Goal: Task Accomplishment & Management: Manage account settings

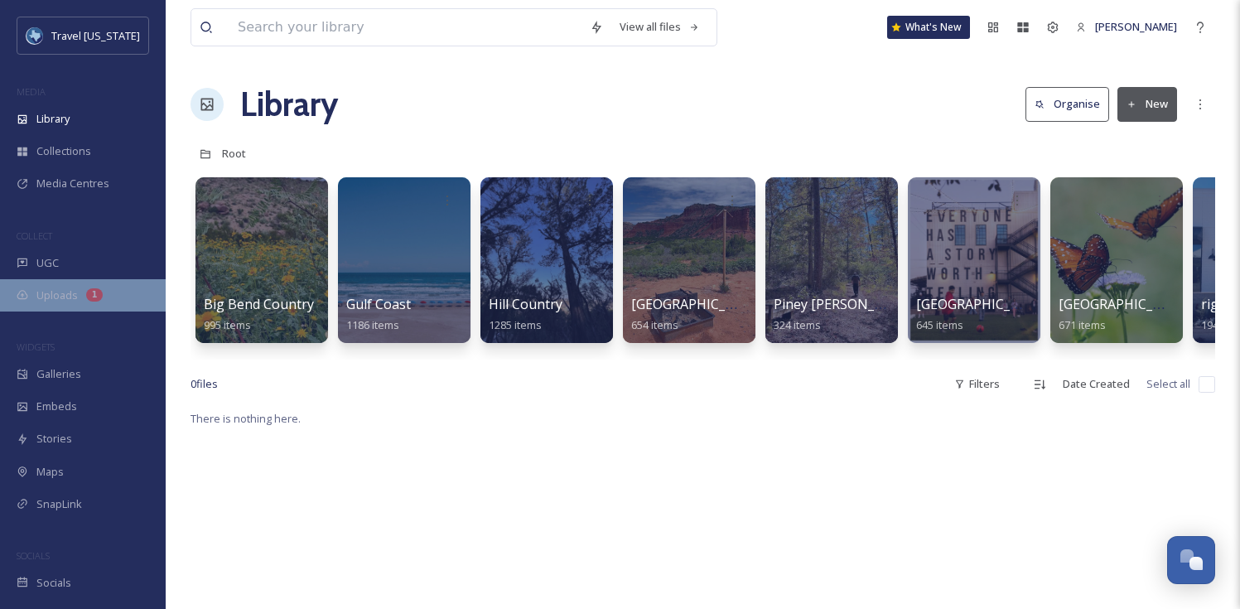
click at [84, 285] on div "Uploads 1" at bounding box center [83, 295] width 166 height 32
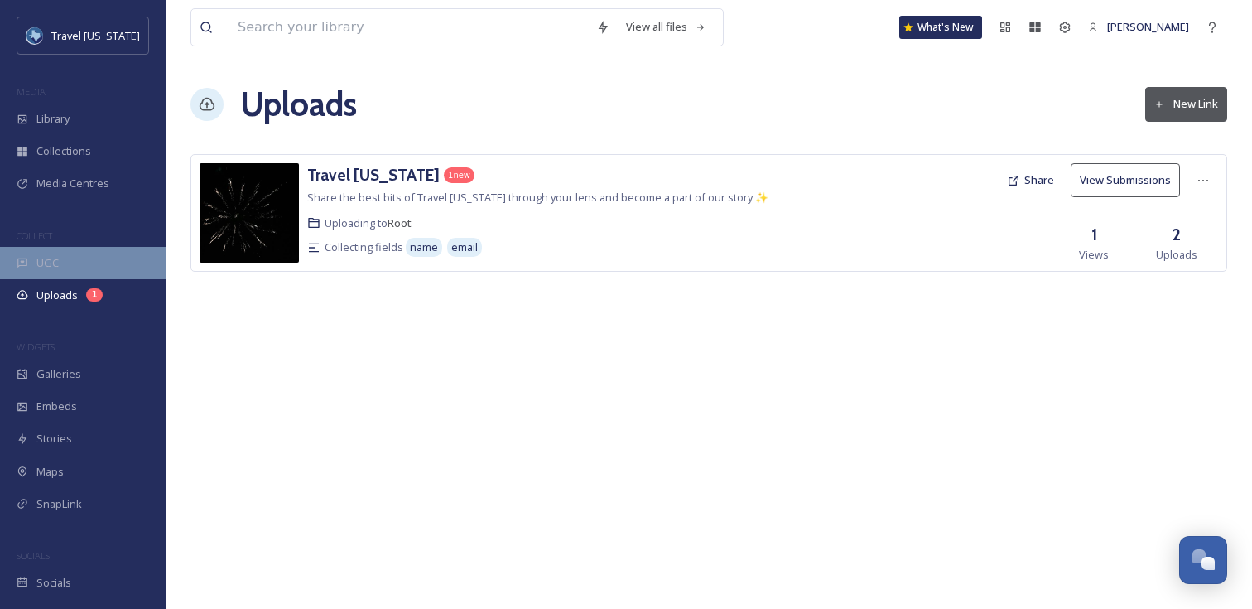
click at [81, 260] on div "UGC" at bounding box center [83, 263] width 166 height 32
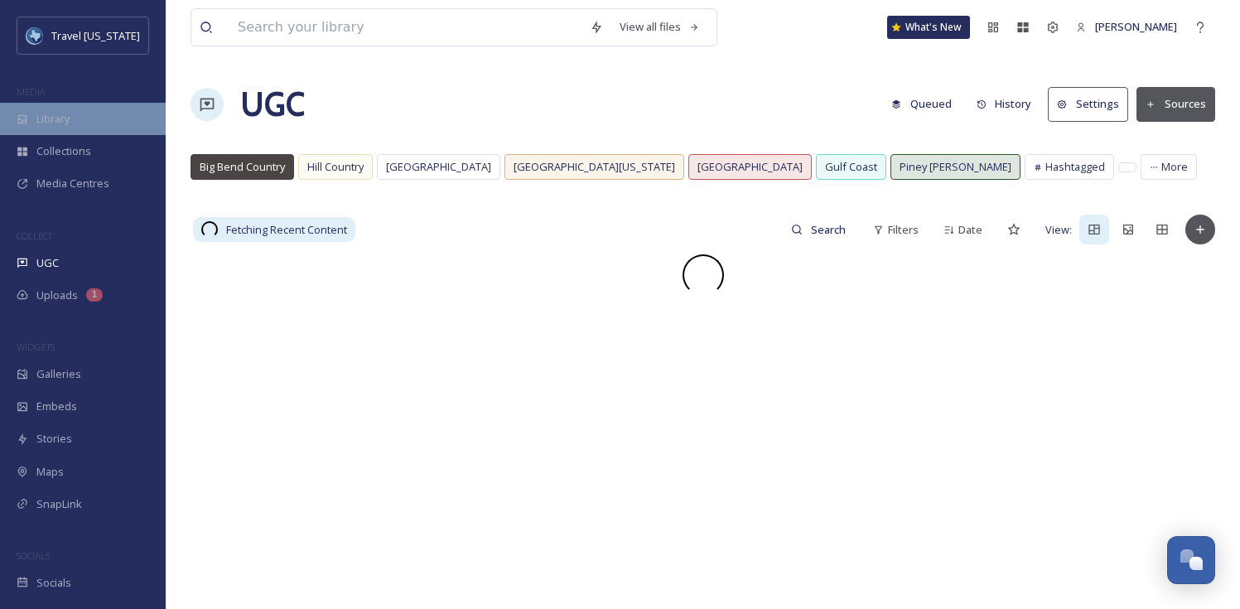
click at [65, 104] on div "Library" at bounding box center [83, 119] width 166 height 32
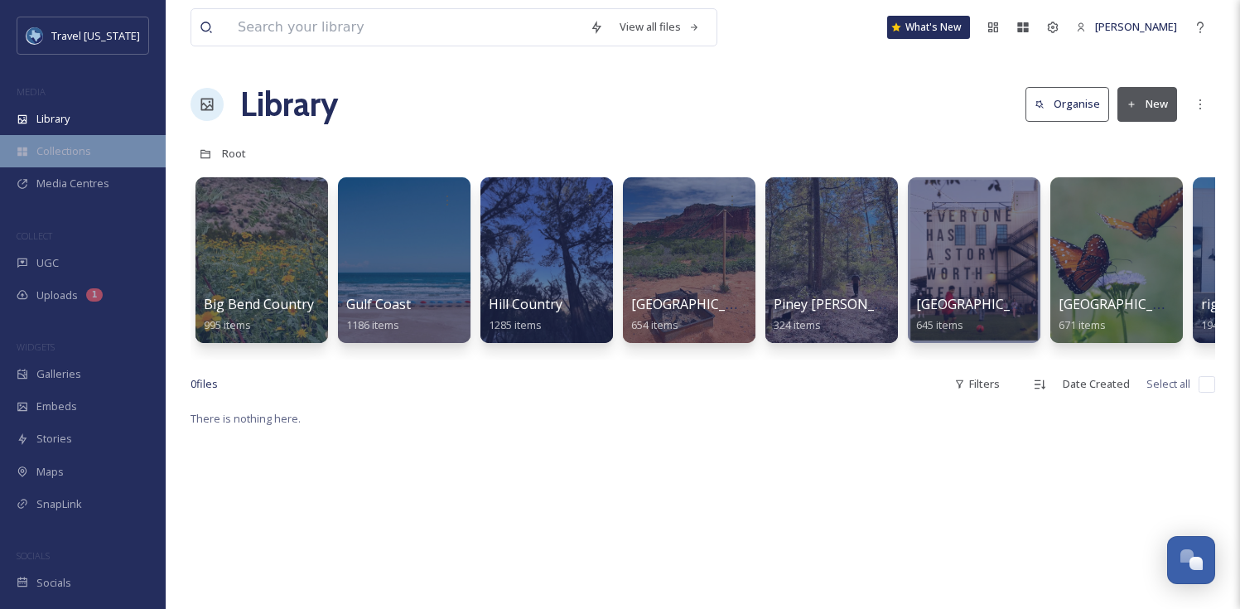
click at [80, 159] on div "Collections" at bounding box center [83, 151] width 166 height 32
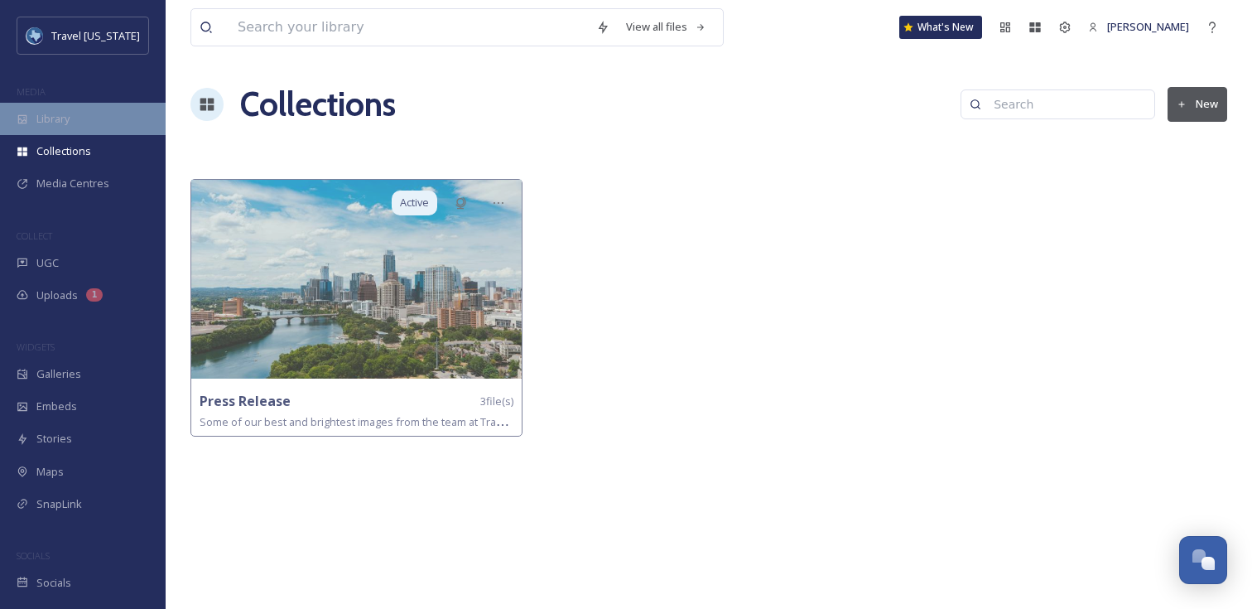
click at [79, 122] on div "Library" at bounding box center [83, 119] width 166 height 32
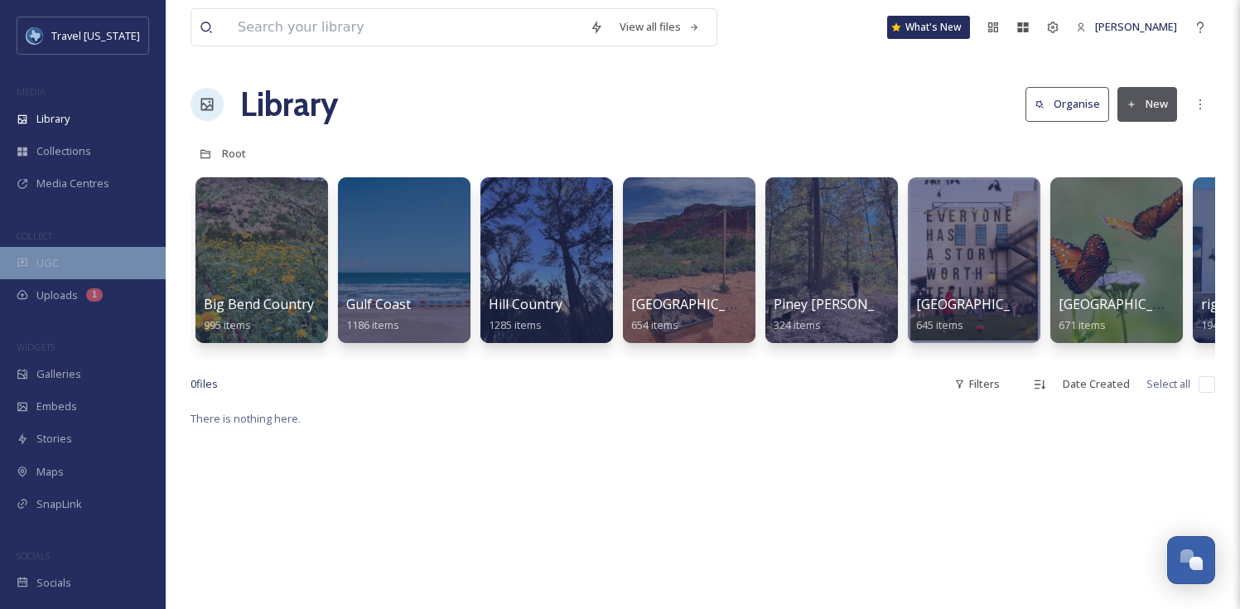
click at [113, 263] on div "UGC" at bounding box center [83, 263] width 166 height 32
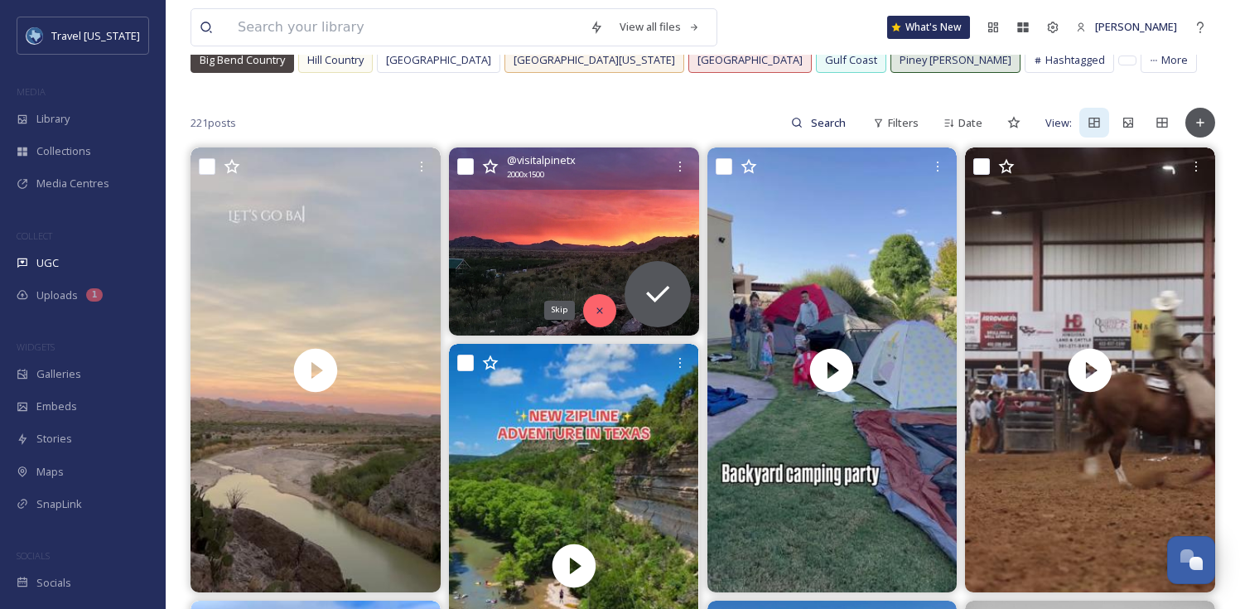
scroll to position [435, 0]
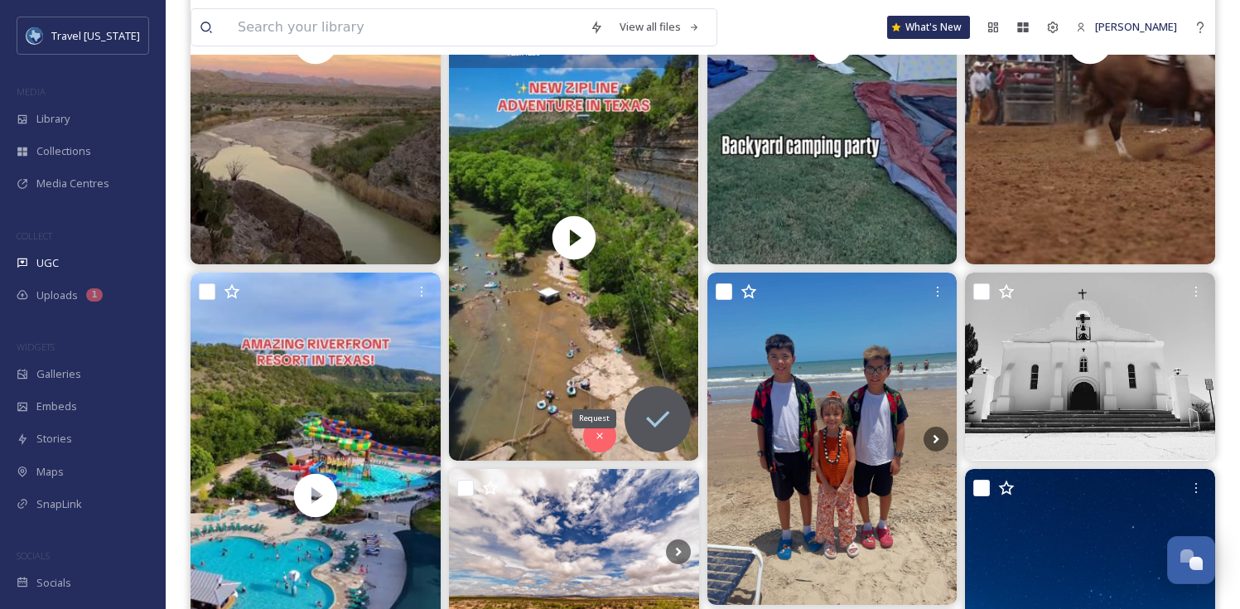
click at [662, 424] on icon at bounding box center [657, 418] width 33 height 33
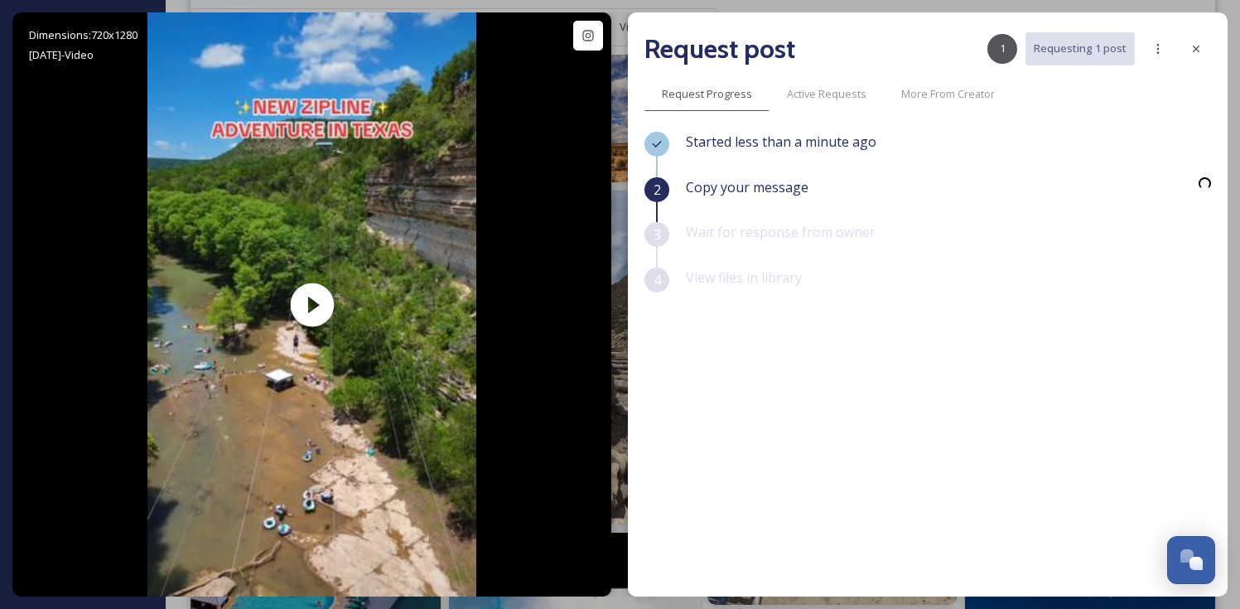
scroll to position [467, 0]
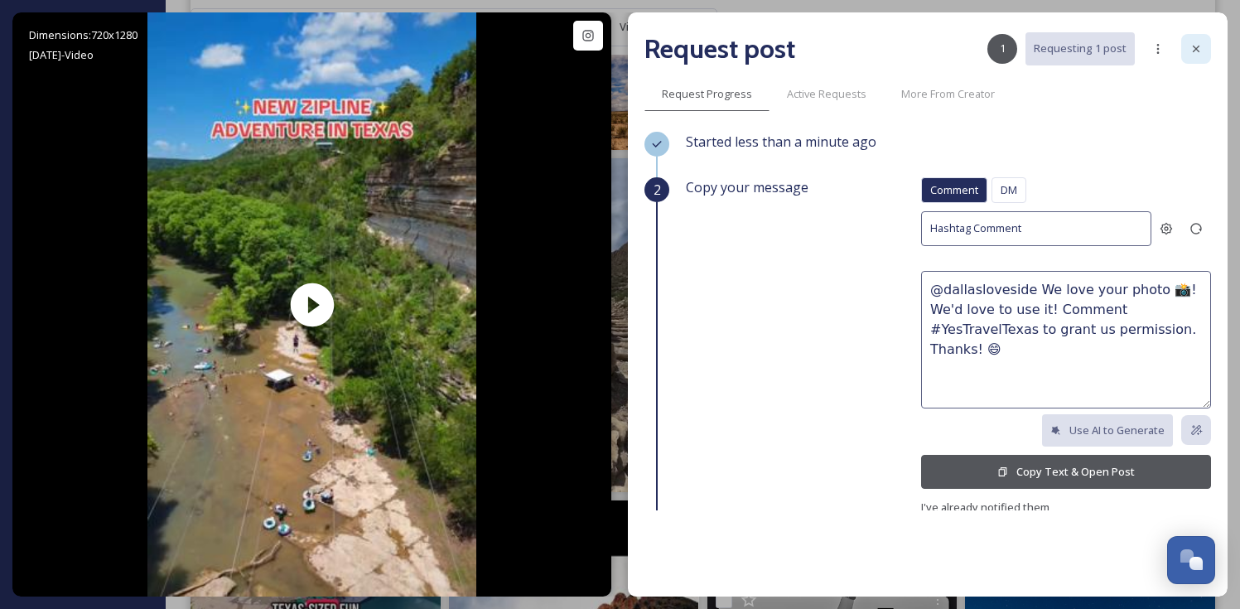
click at [1195, 43] on icon at bounding box center [1195, 48] width 13 height 13
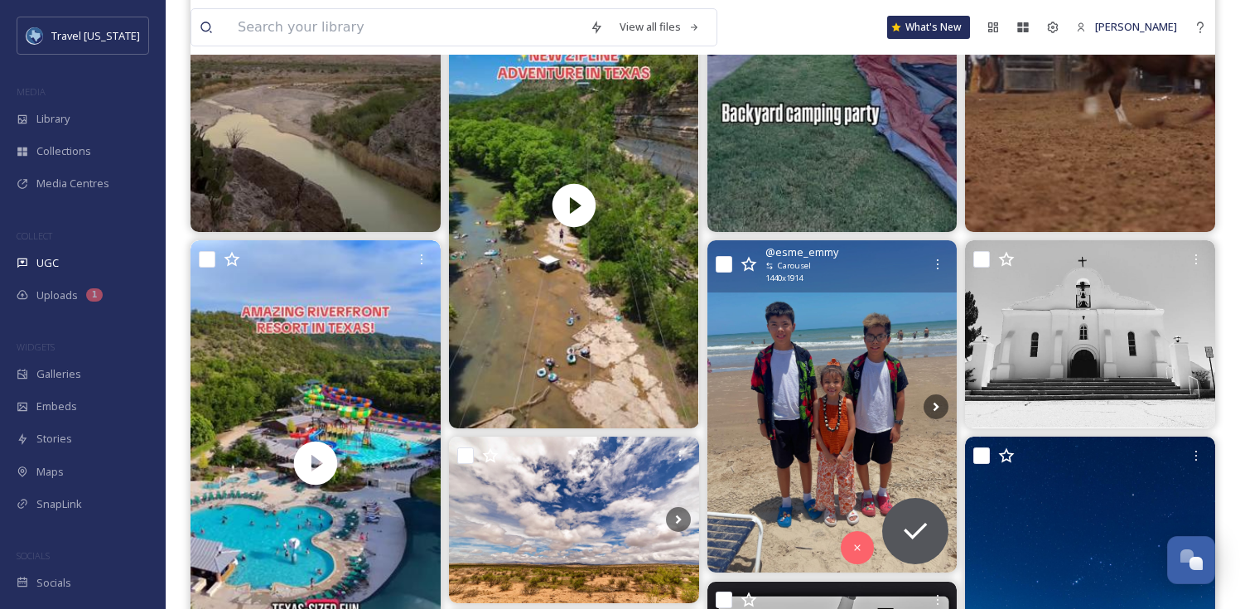
click at [725, 263] on input "checkbox" at bounding box center [723, 264] width 17 height 17
checkbox input "true"
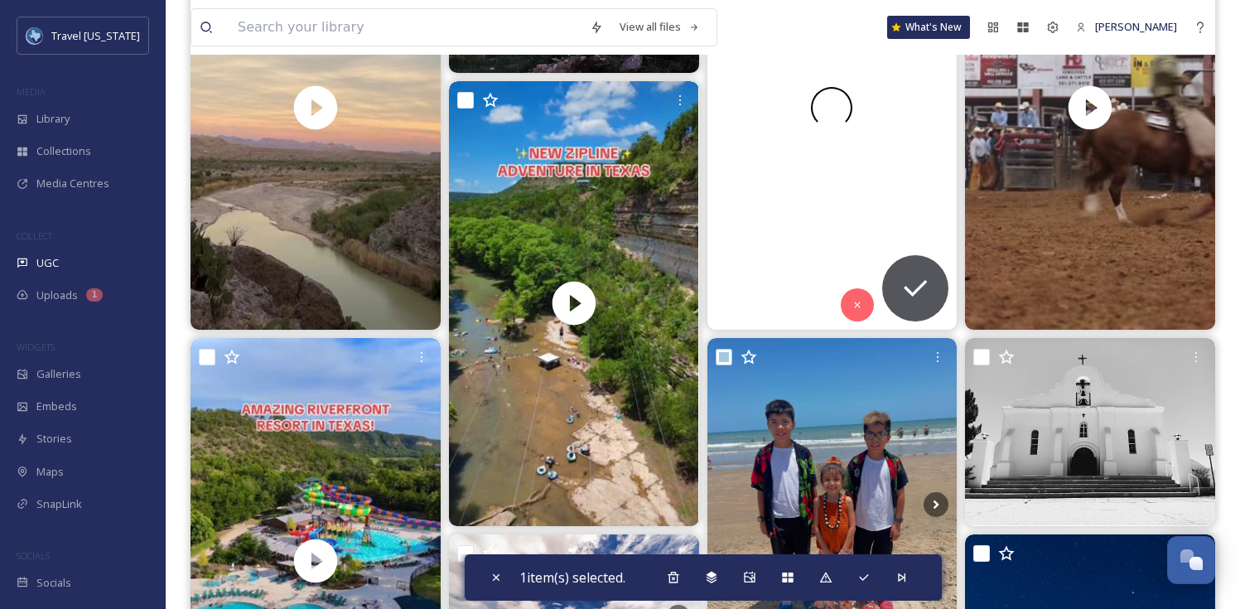
scroll to position [362, 0]
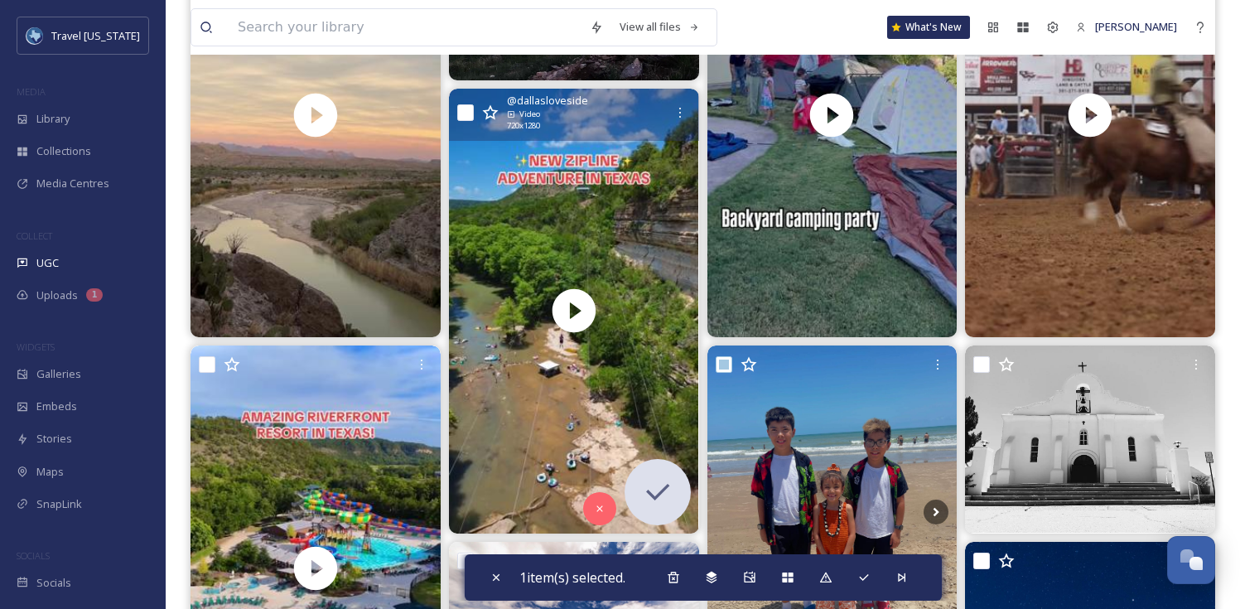
click at [464, 113] on input "checkbox" at bounding box center [465, 112] width 17 height 17
checkbox input "true"
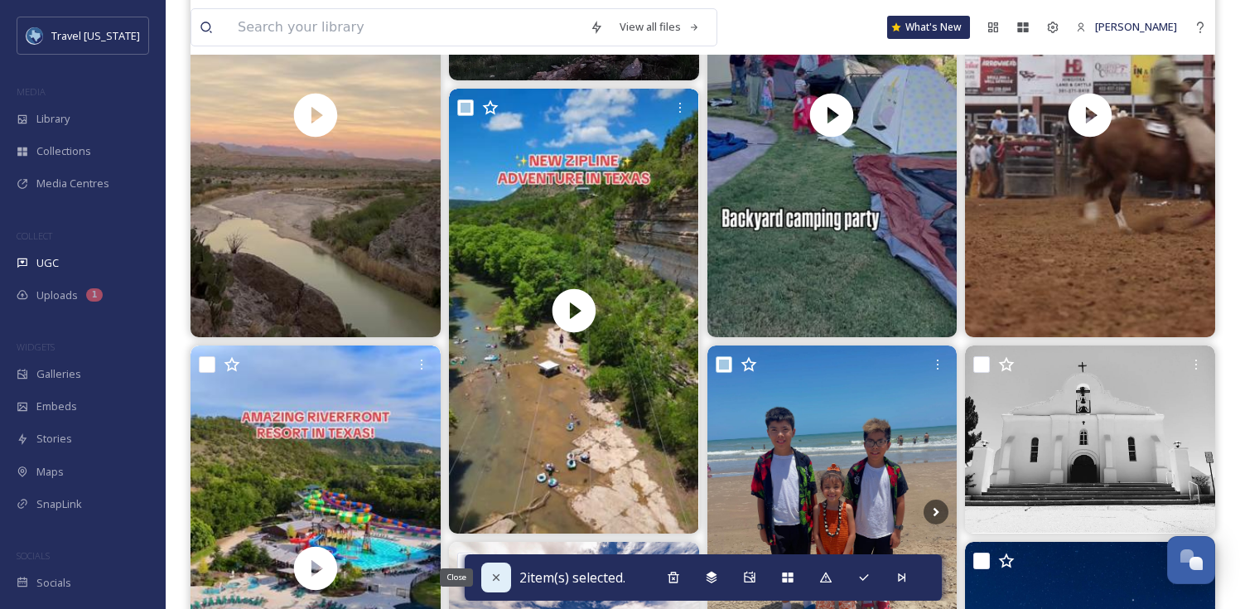
click at [489, 571] on icon at bounding box center [495, 577] width 13 height 13
checkbox input "false"
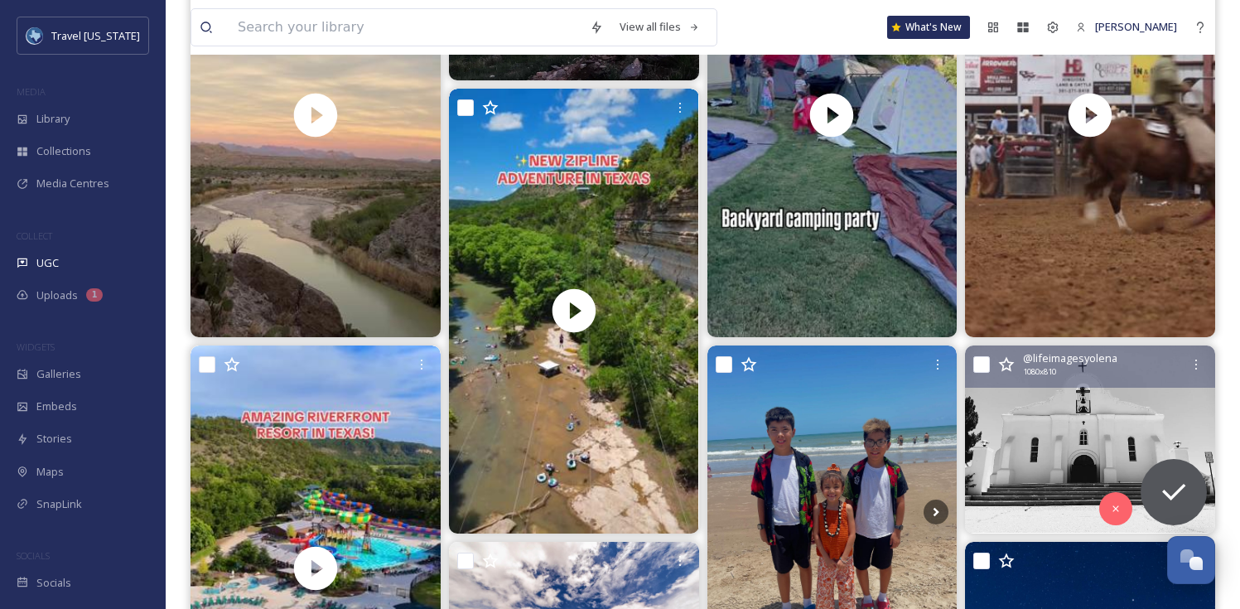
click at [979, 360] on input "checkbox" at bounding box center [981, 364] width 17 height 17
checkbox input "true"
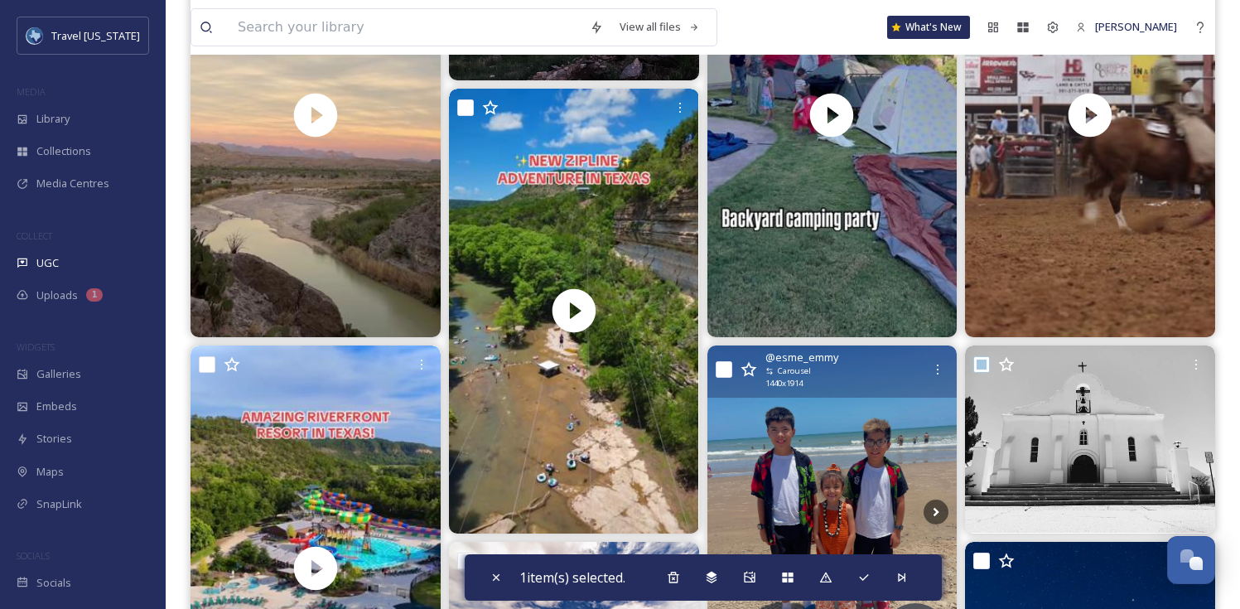
click at [729, 371] on input "checkbox" at bounding box center [723, 369] width 17 height 17
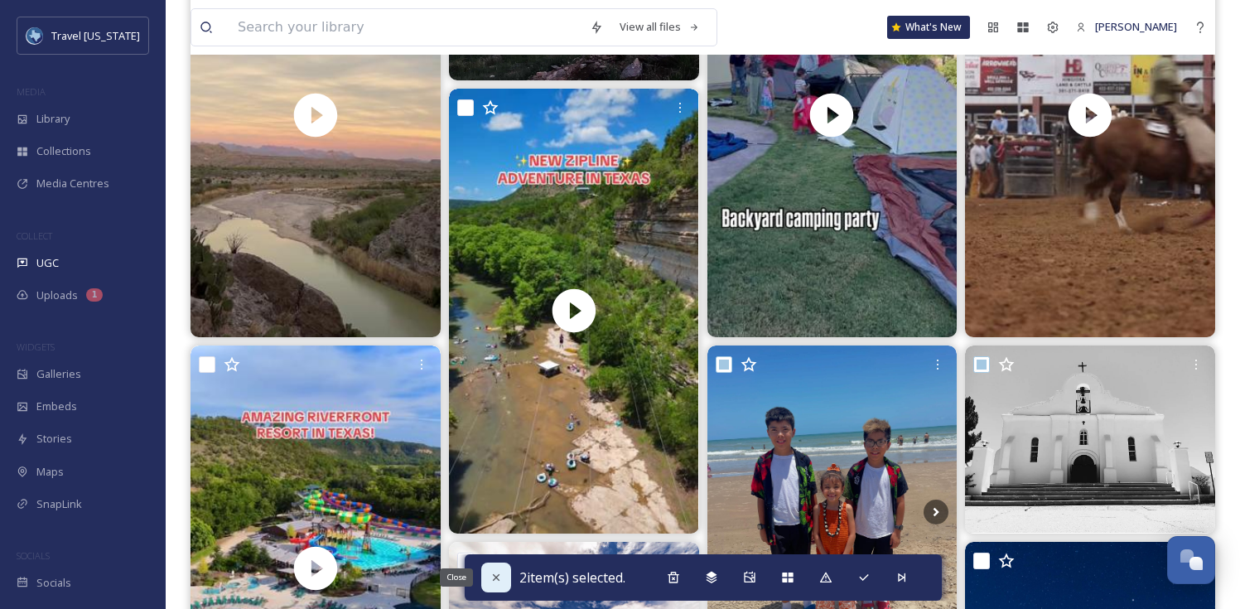
click at [489, 585] on div "Close" at bounding box center [496, 577] width 30 height 30
checkbox input "false"
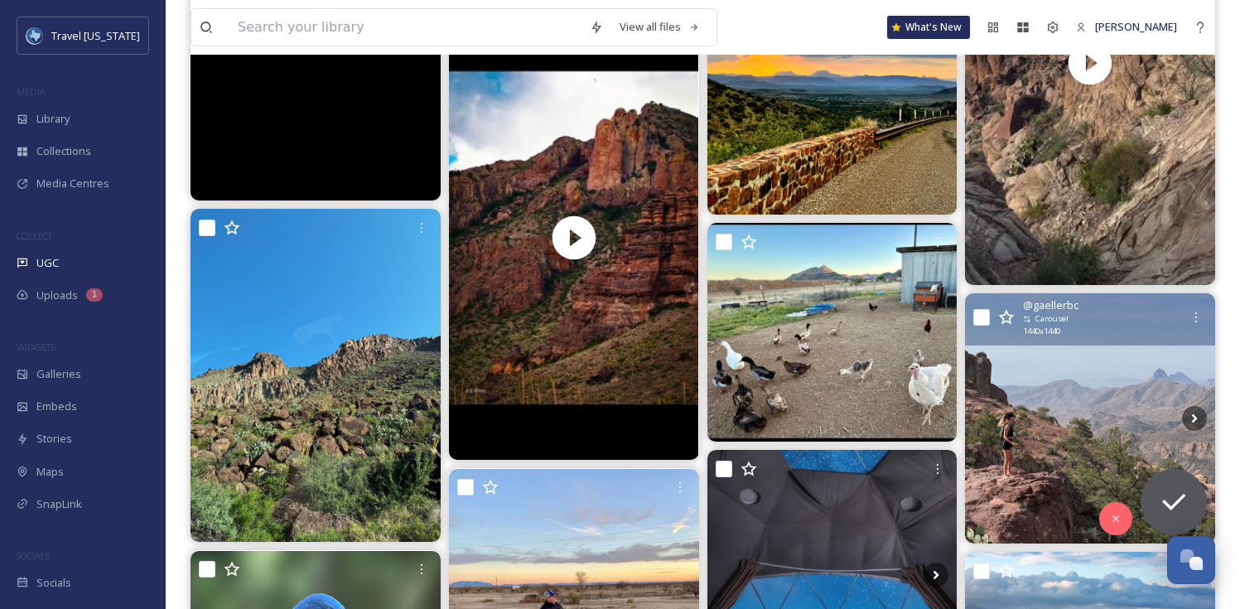
scroll to position [1406, 0]
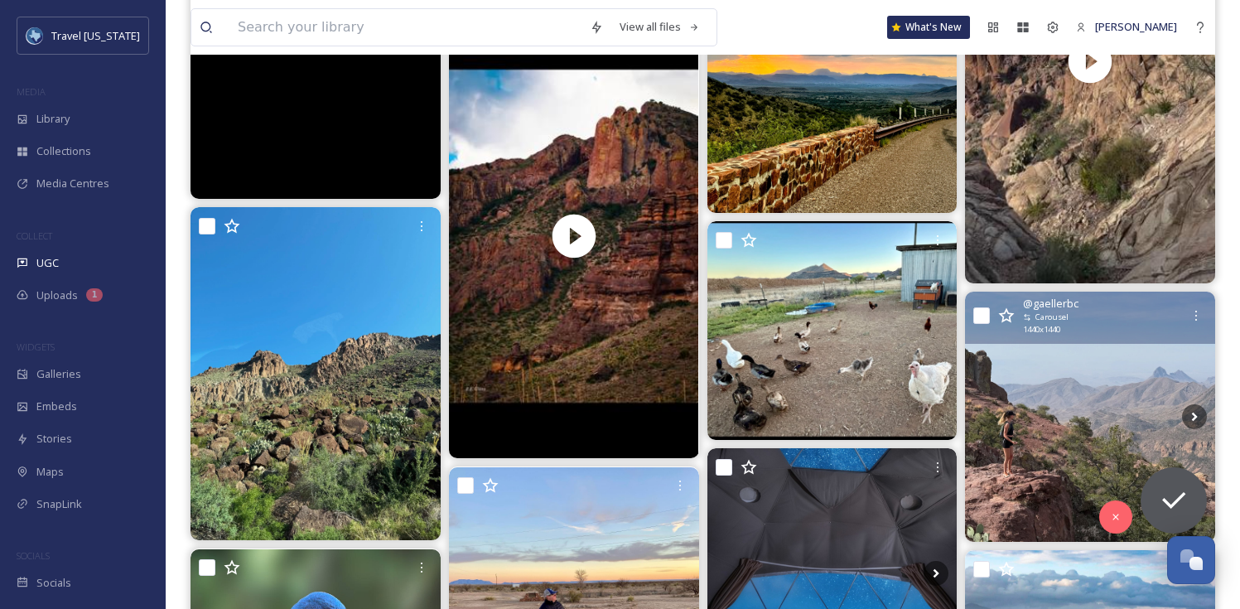
click at [990, 308] on div "@ [DEMOGRAPHIC_DATA] Carousel 1440 x 1440" at bounding box center [1090, 317] width 250 height 52
click at [984, 317] on input "checkbox" at bounding box center [981, 315] width 17 height 17
checkbox input "true"
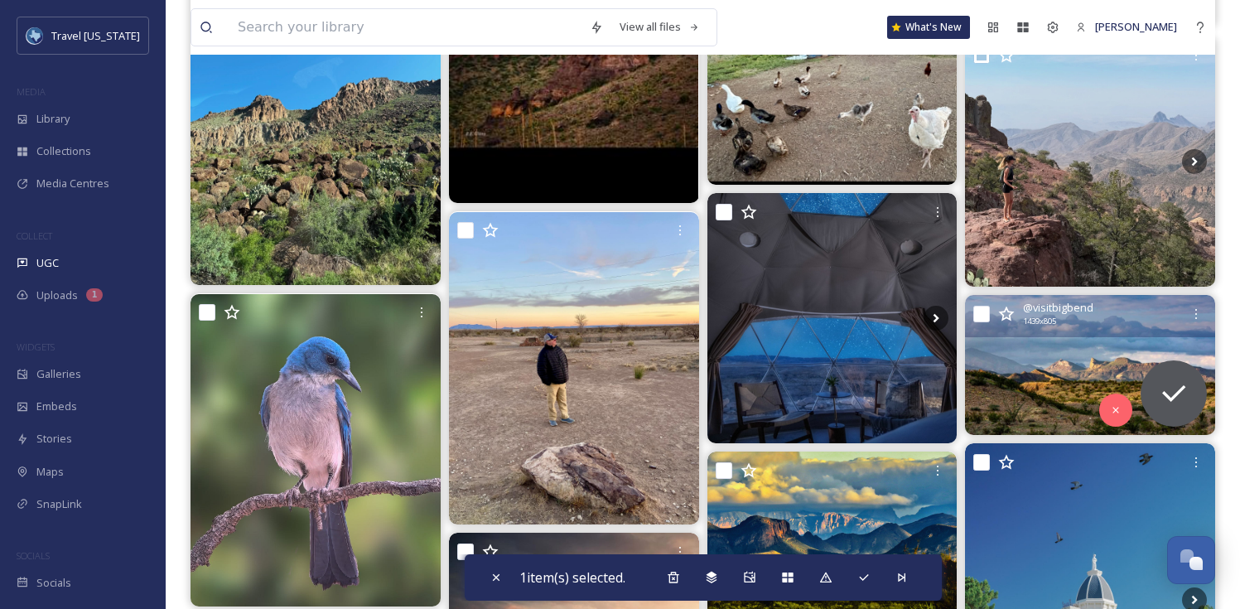
scroll to position [1664, 0]
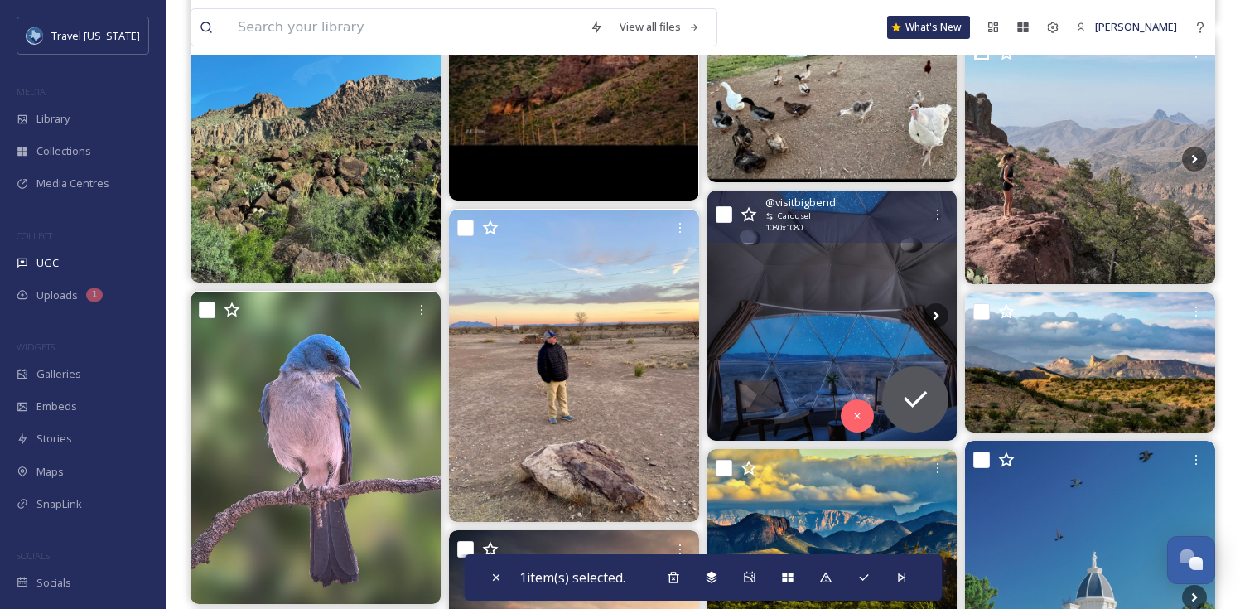
click at [722, 214] on input "checkbox" at bounding box center [723, 214] width 17 height 17
checkbox input "true"
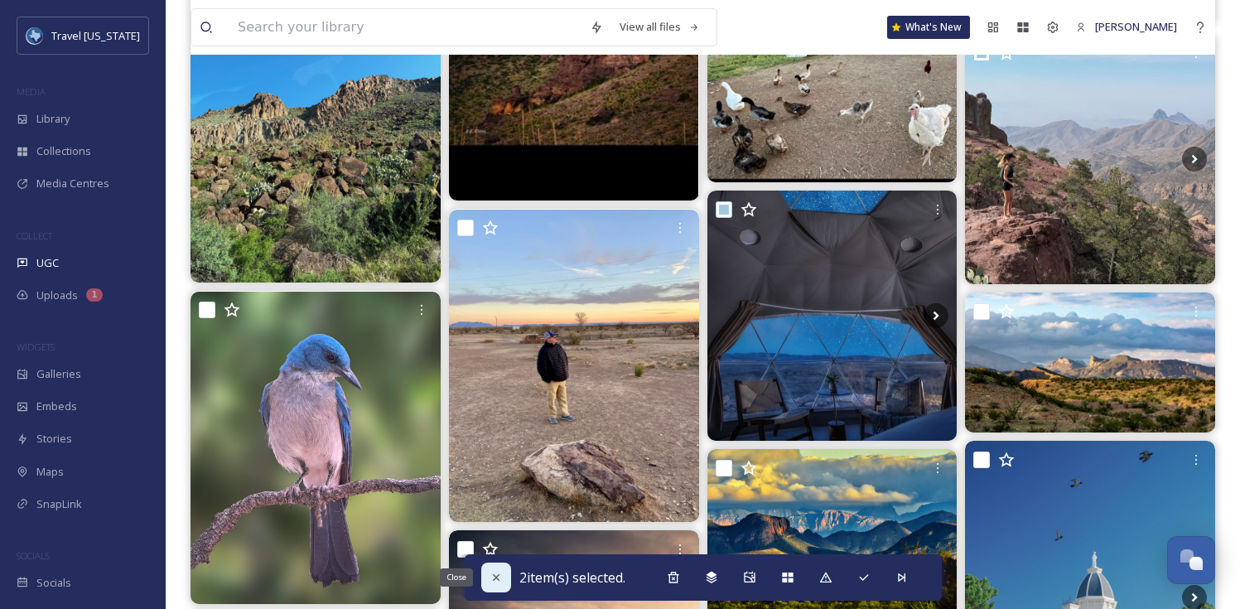
click at [483, 582] on div "Close" at bounding box center [496, 577] width 30 height 30
checkbox input "false"
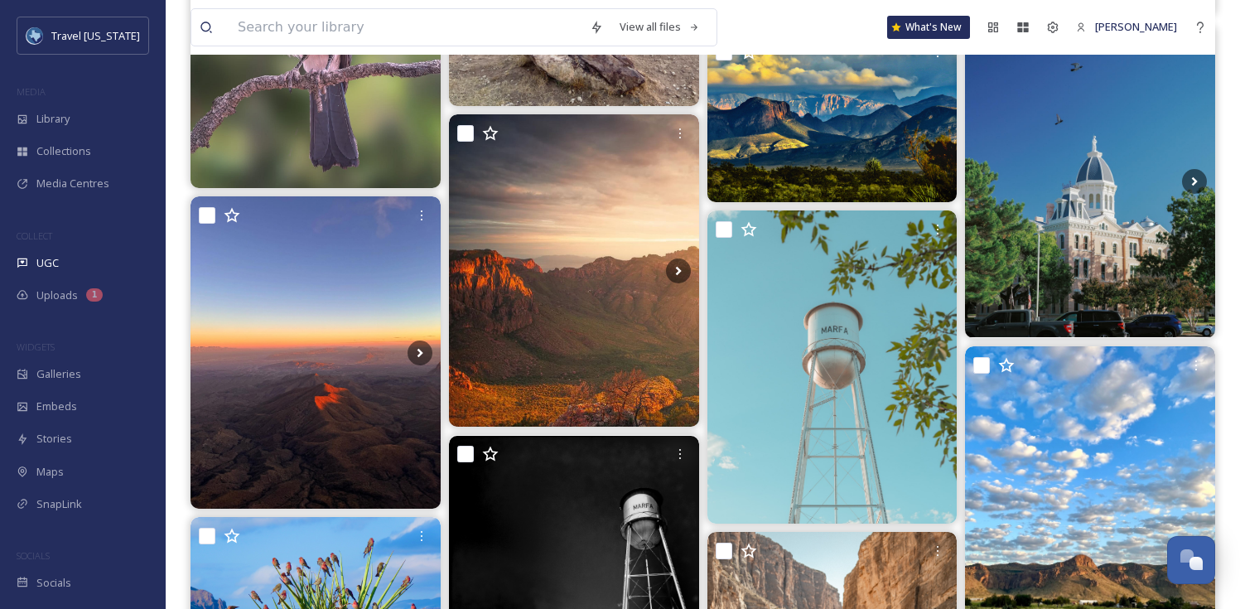
scroll to position [2081, 0]
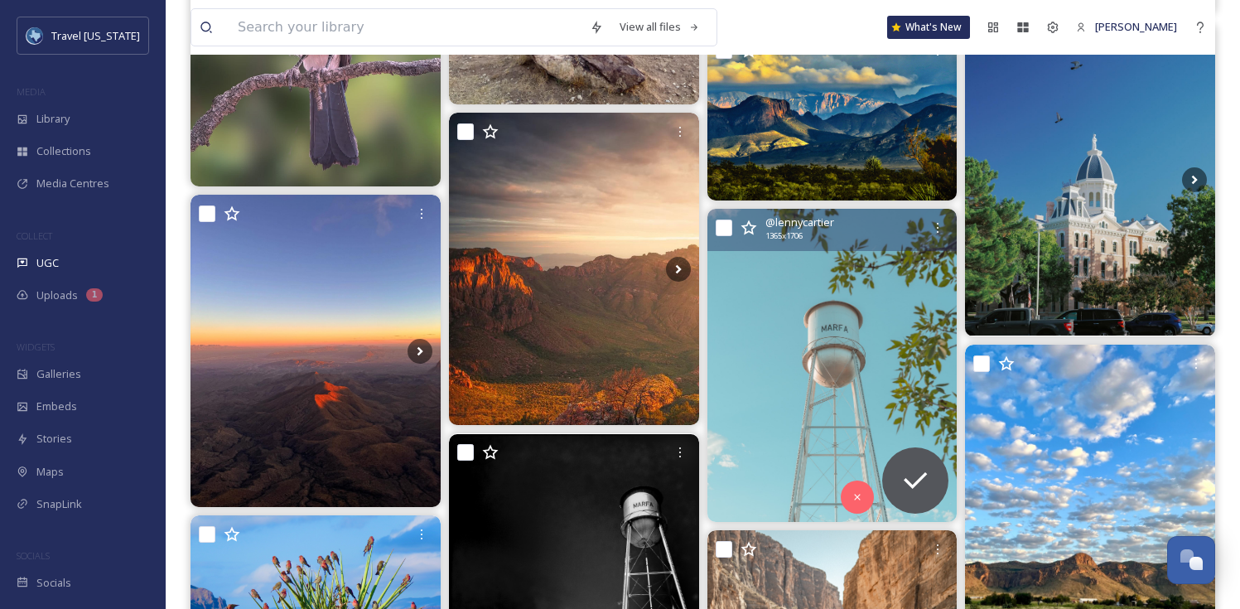
click at [728, 230] on input "checkbox" at bounding box center [723, 227] width 17 height 17
checkbox input "true"
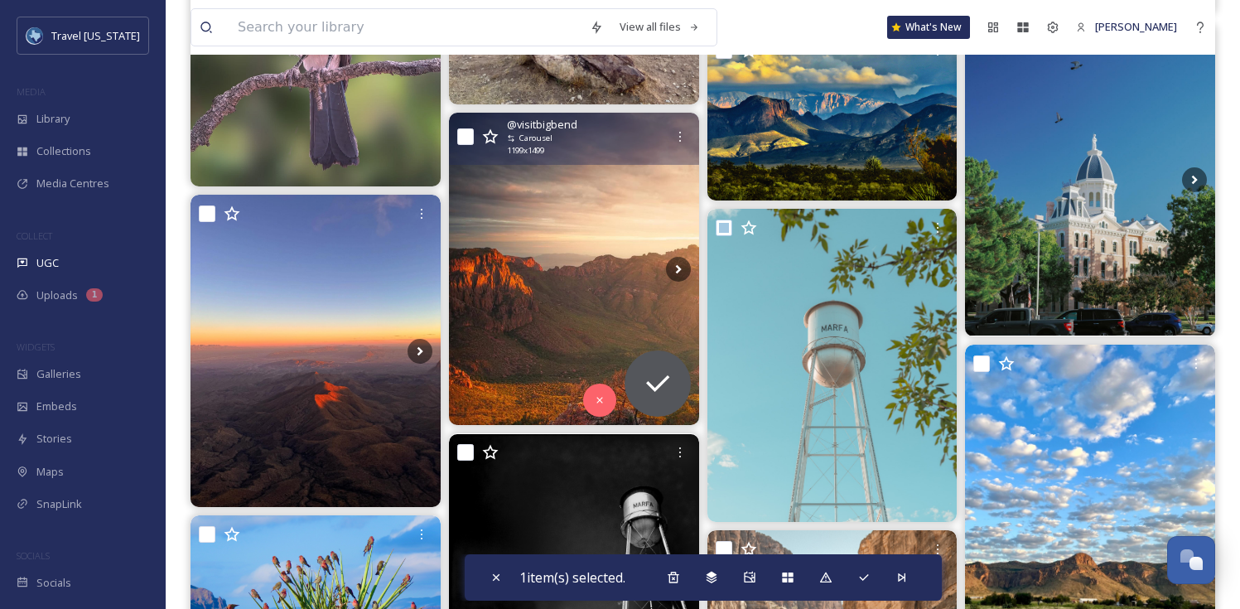
click at [462, 134] on input "checkbox" at bounding box center [465, 136] width 17 height 17
checkbox input "true"
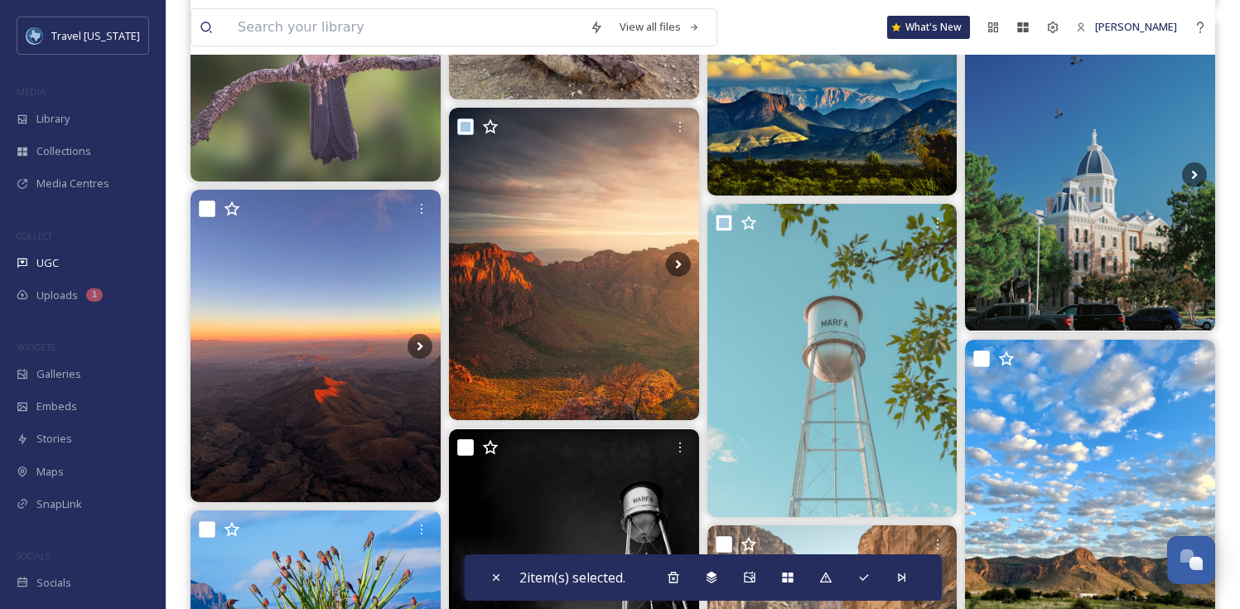
scroll to position [2088, 0]
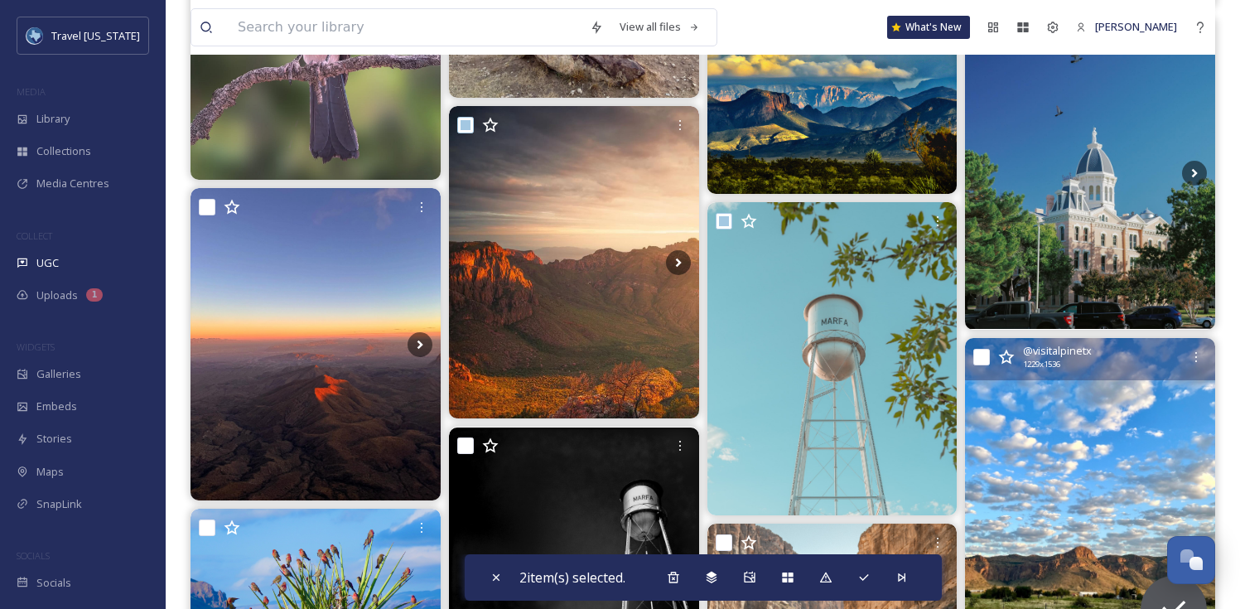
click at [978, 357] on input "checkbox" at bounding box center [981, 357] width 17 height 17
checkbox input "true"
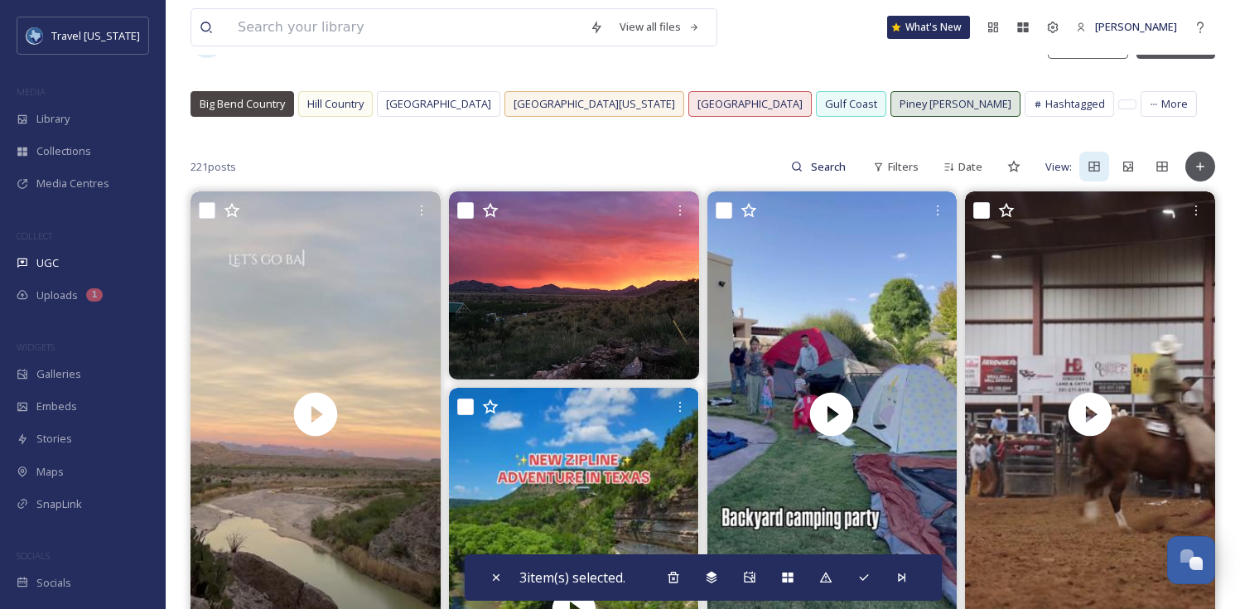
scroll to position [0, 0]
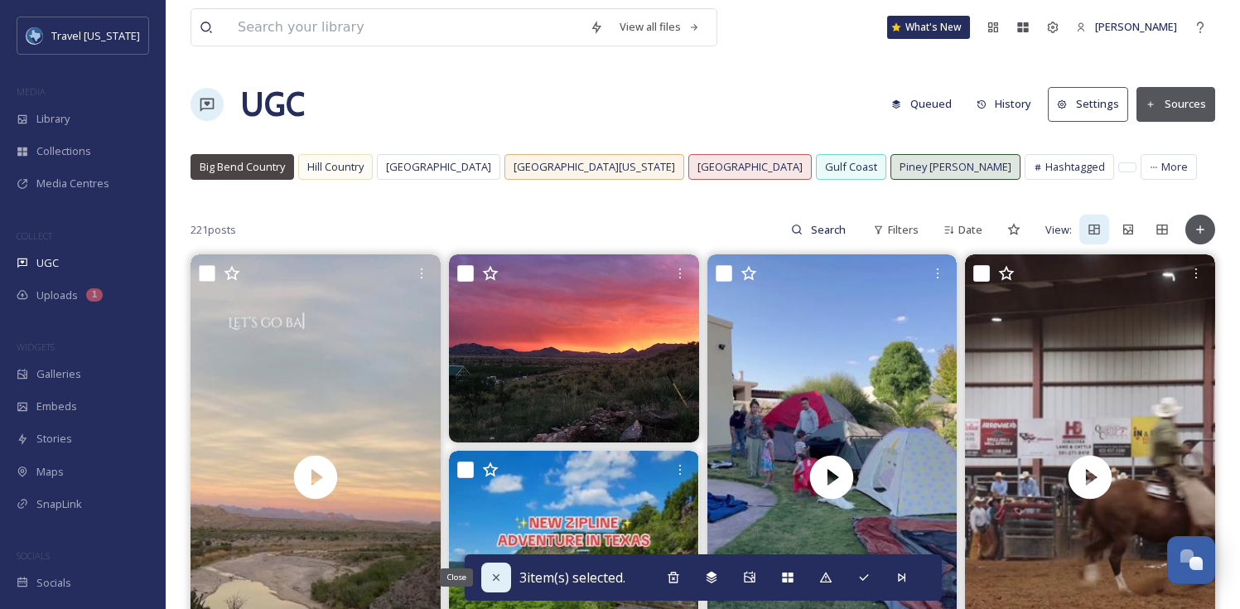
click at [489, 571] on icon at bounding box center [495, 577] width 13 height 13
checkbox input "false"
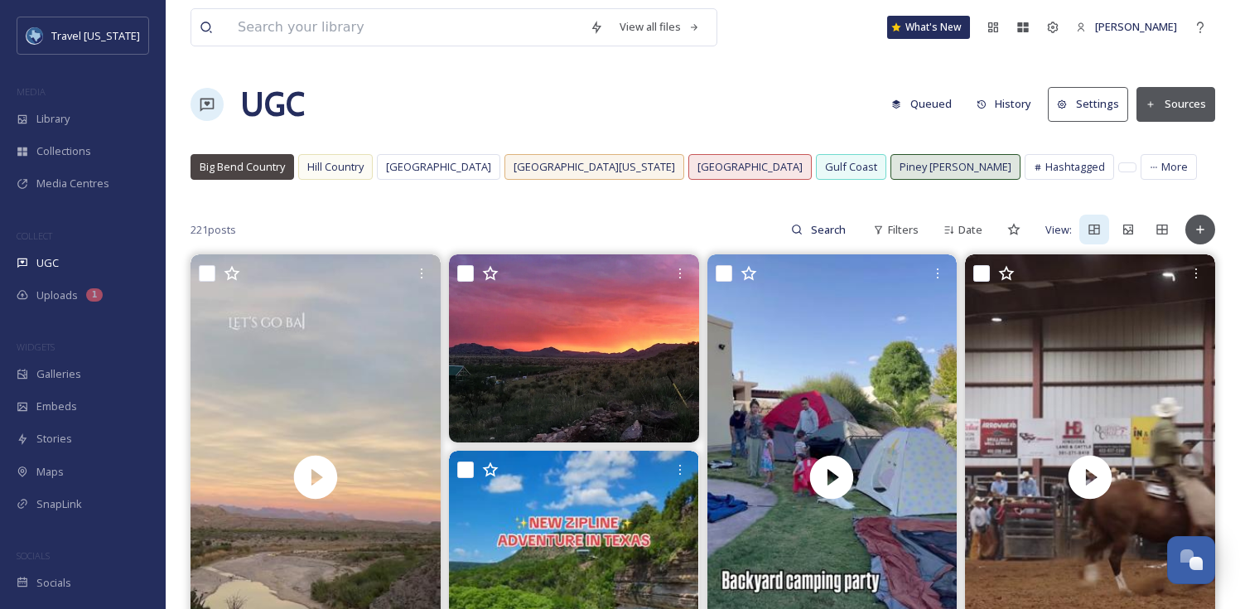
click at [701, 236] on div "221 posts Filters Date View:" at bounding box center [702, 229] width 1024 height 33
click at [261, 166] on span "Big Bend Country" at bounding box center [242, 167] width 85 height 16
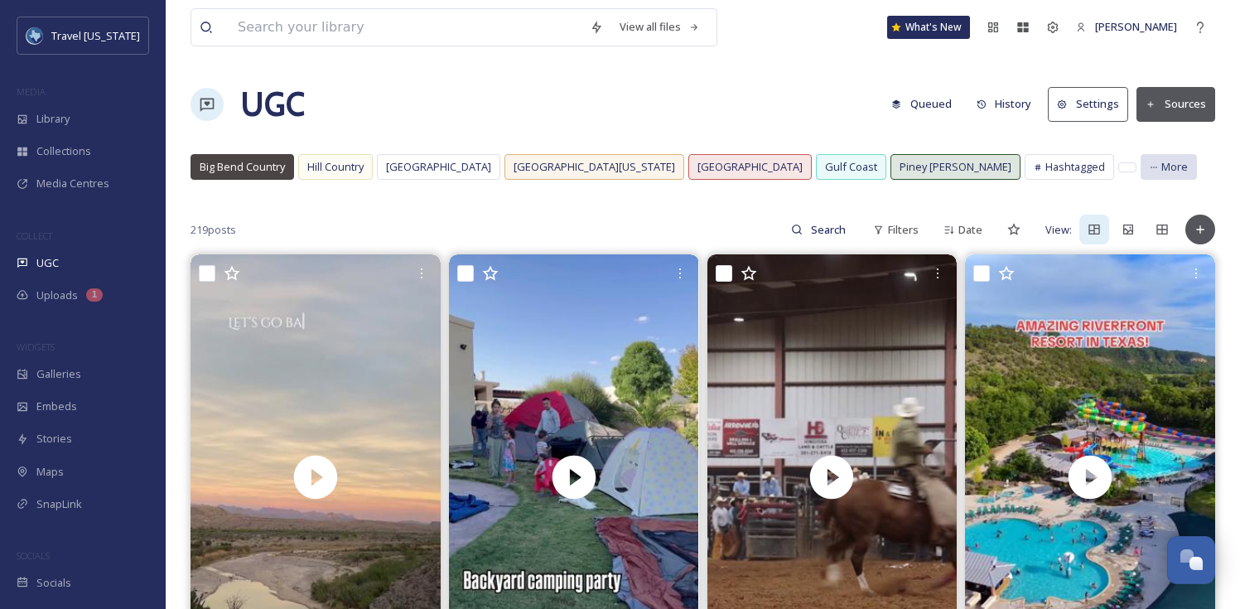
click at [1140, 169] on div "More" at bounding box center [1168, 167] width 56 height 26
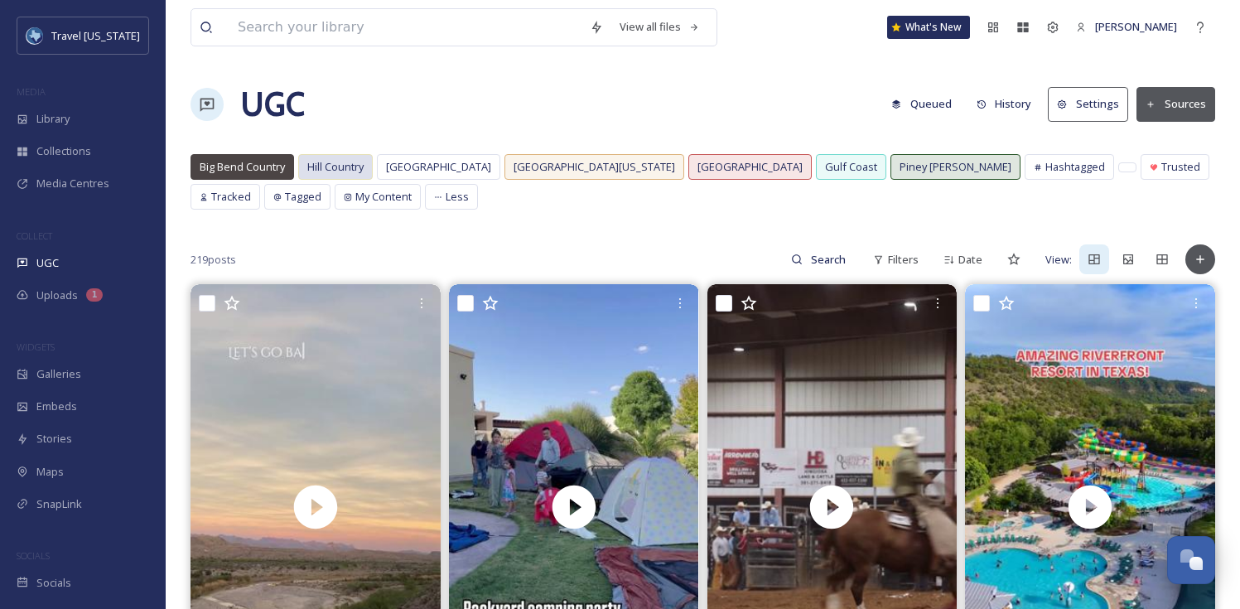
click at [330, 169] on span "Hill Country" at bounding box center [335, 167] width 56 height 16
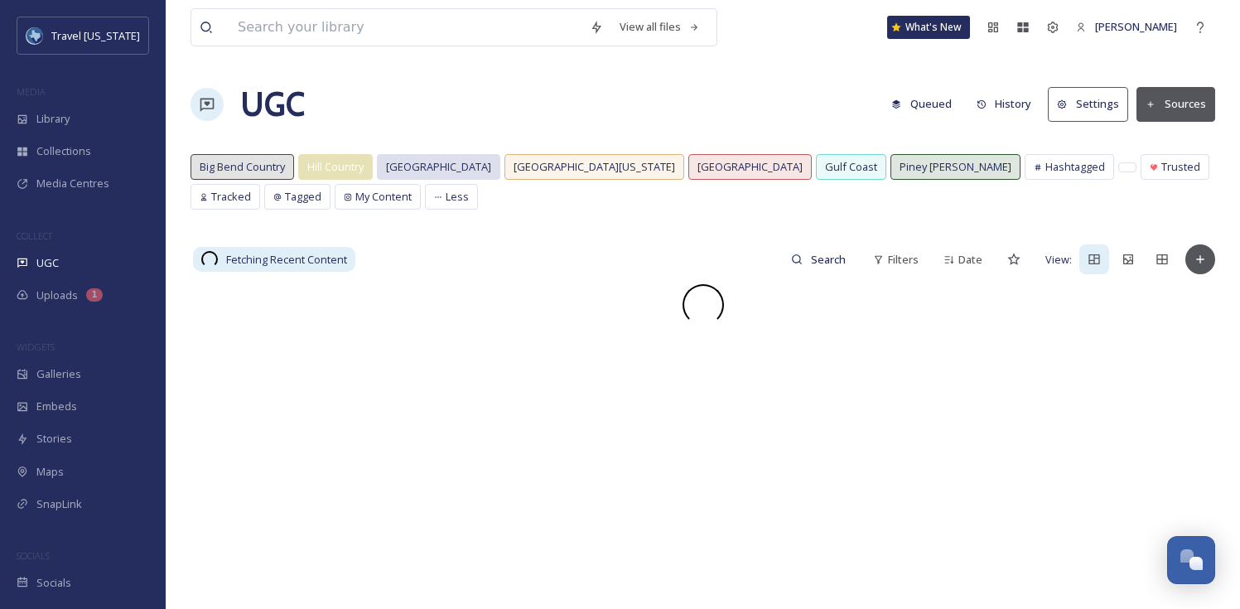
click at [430, 171] on span "[GEOGRAPHIC_DATA]" at bounding box center [438, 167] width 105 height 16
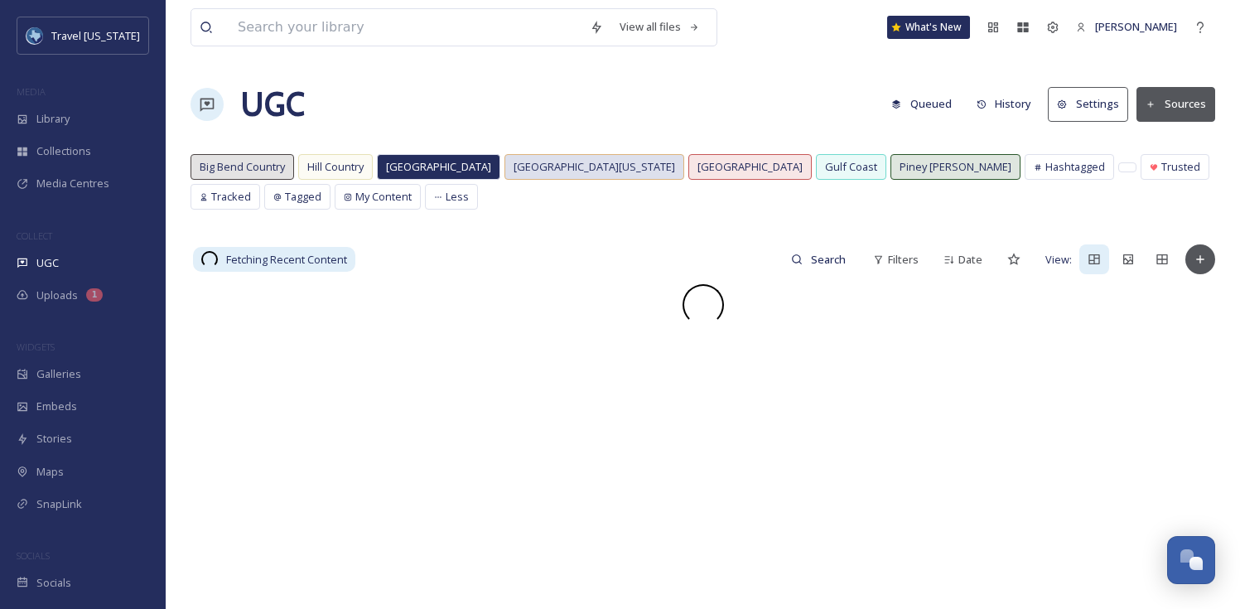
click at [545, 167] on span "[GEOGRAPHIC_DATA][US_STATE]" at bounding box center [593, 167] width 161 height 16
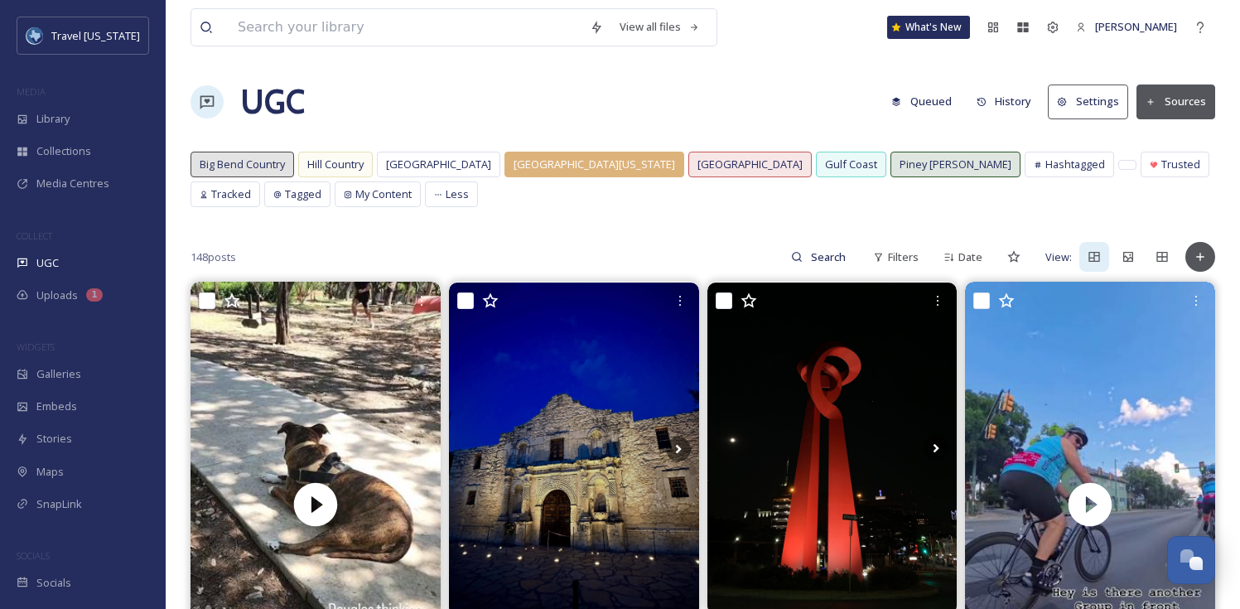
scroll to position [3, 0]
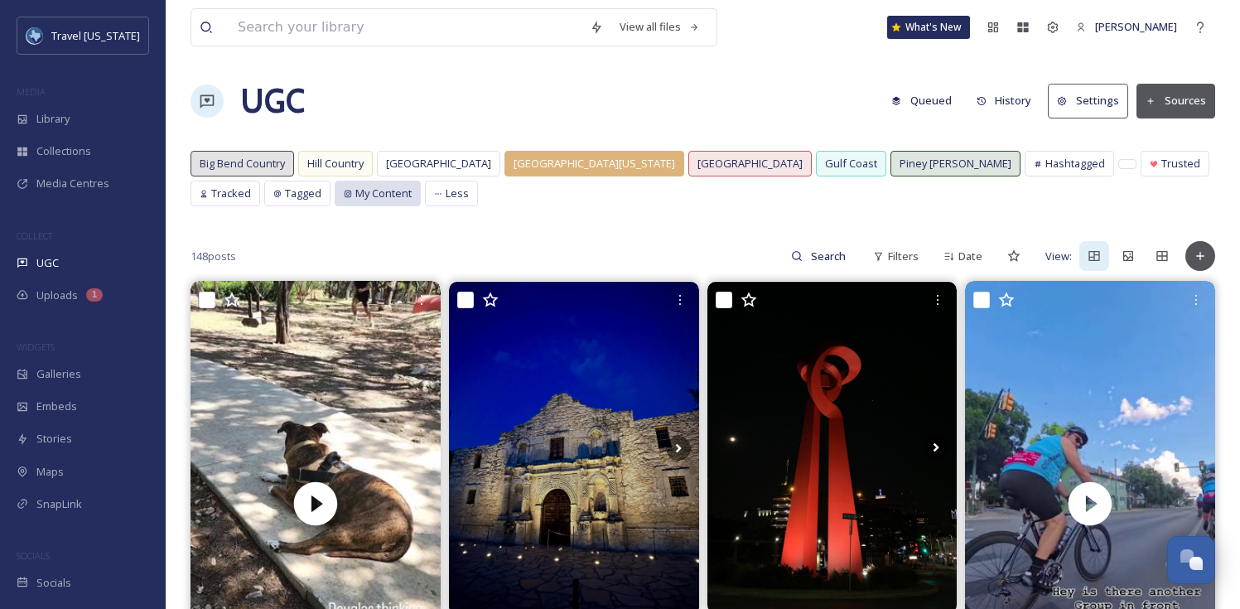
click at [355, 194] on span "My Content" at bounding box center [383, 193] width 56 height 16
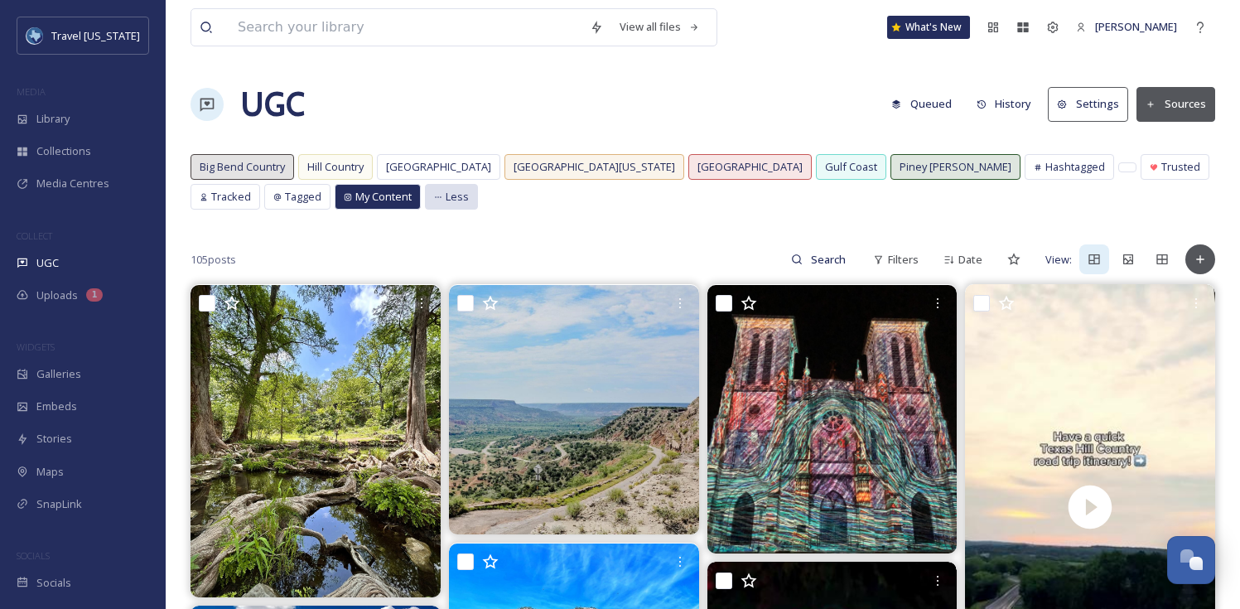
click at [446, 203] on span "Less" at bounding box center [457, 197] width 23 height 16
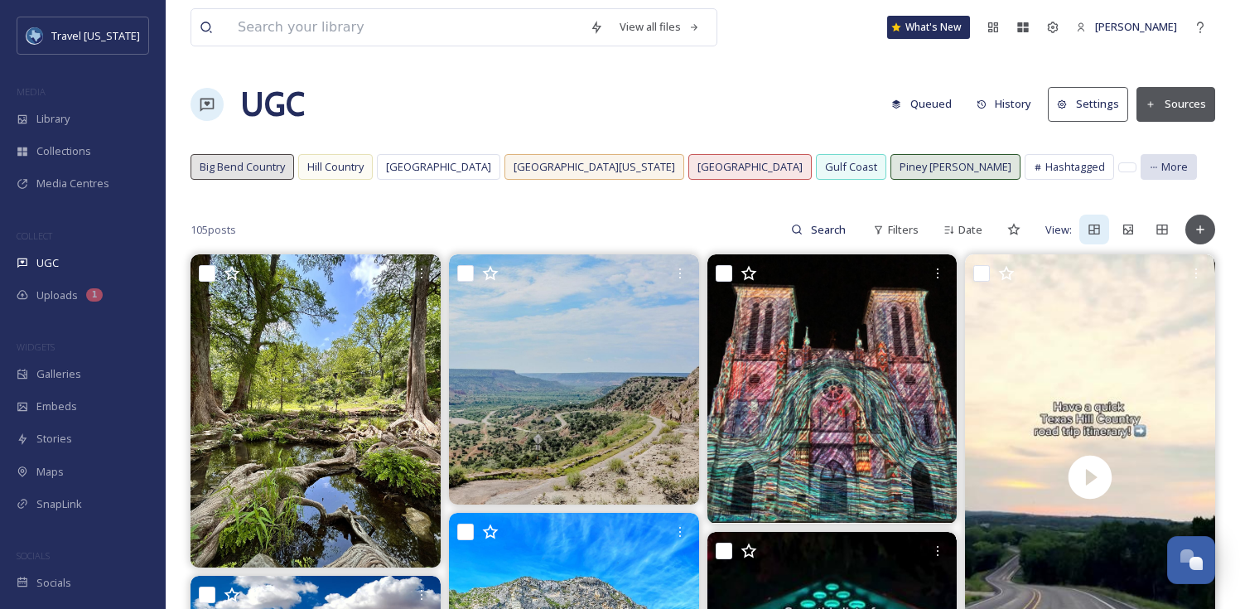
click at [1161, 170] on span "More" at bounding box center [1174, 167] width 26 height 16
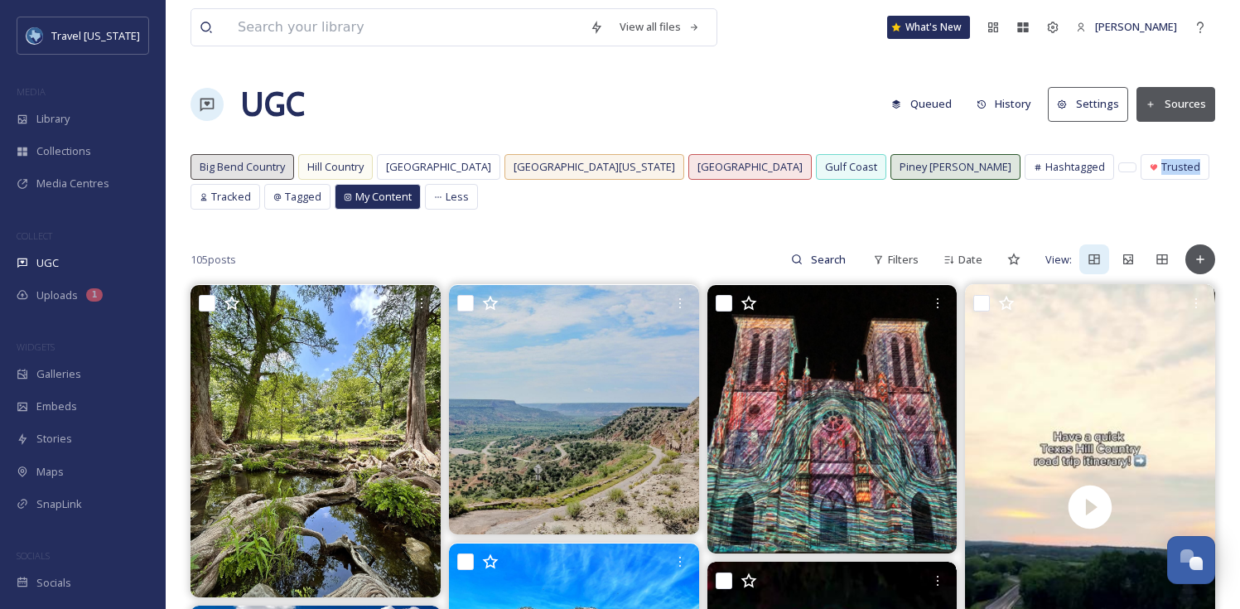
click at [1161, 170] on span "Trusted" at bounding box center [1180, 167] width 39 height 16
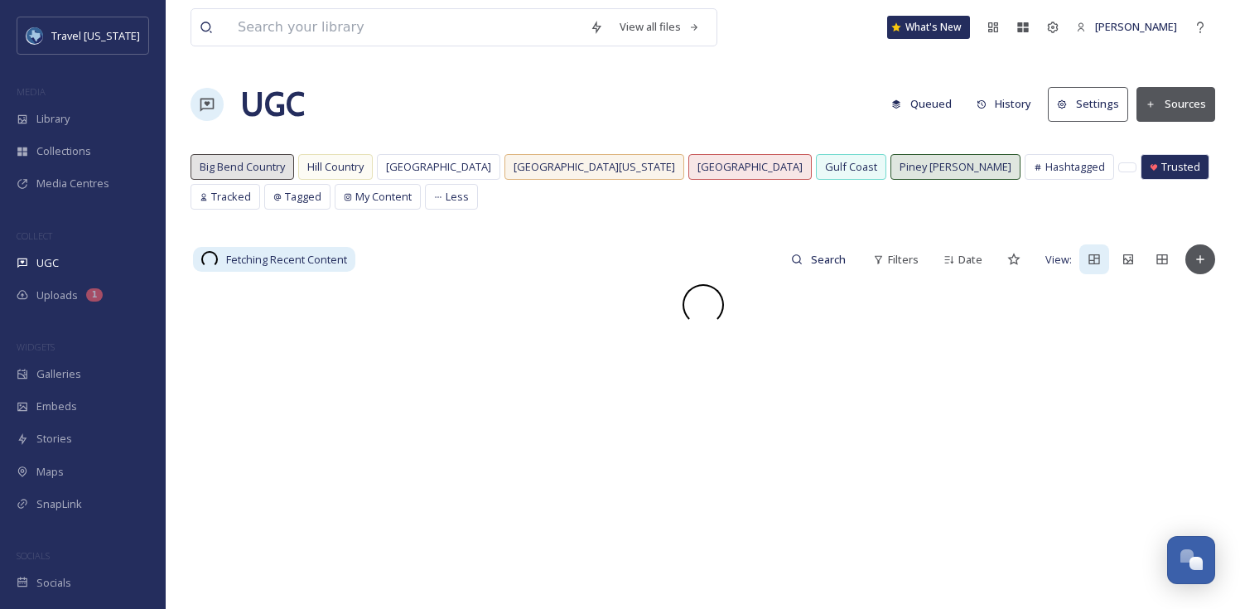
click at [1161, 170] on span "Trusted" at bounding box center [1180, 167] width 39 height 16
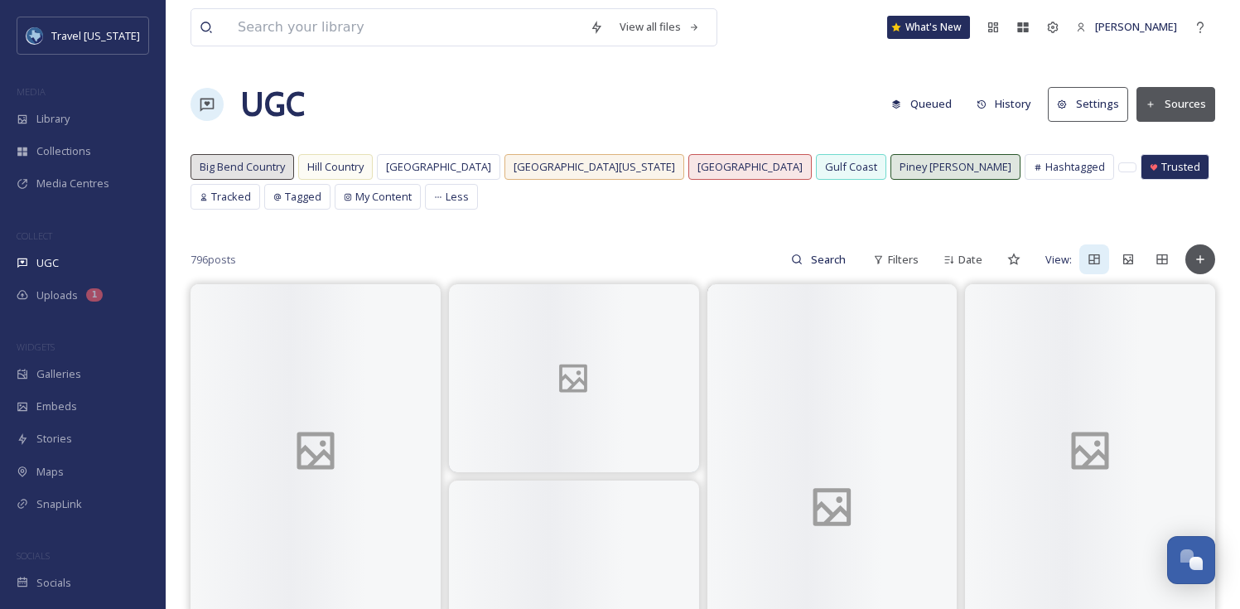
click at [1161, 160] on span "Trusted" at bounding box center [1180, 167] width 39 height 16
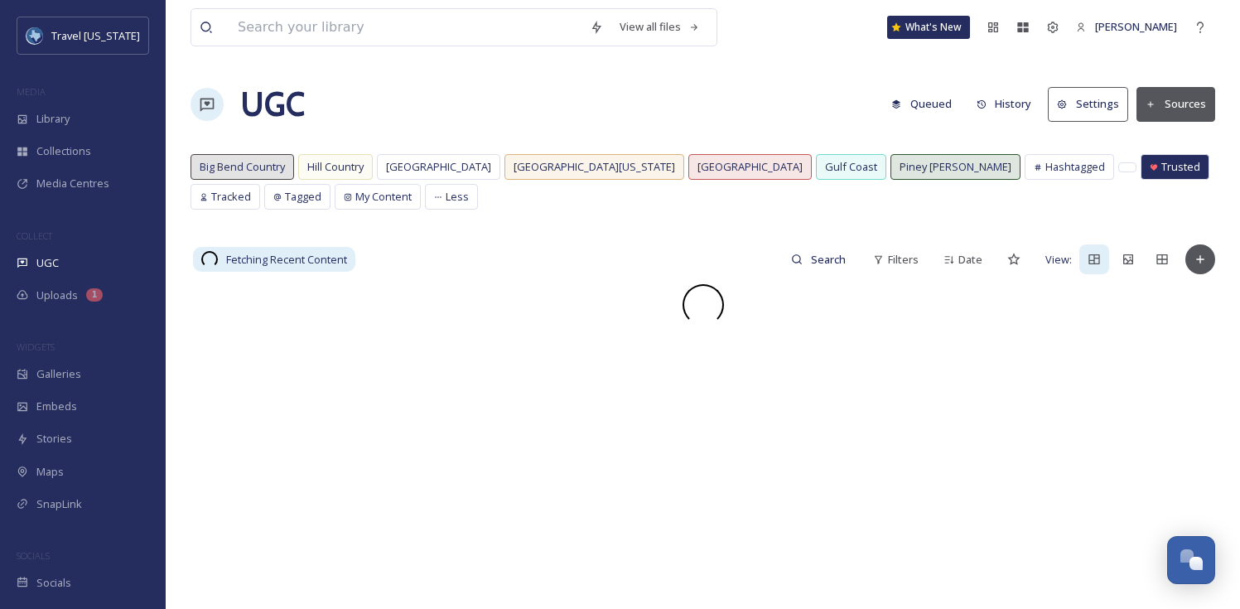
click at [701, 238] on div "View all files What's New Kelsey Chatbot UGC Queued History Settings Sources [G…" at bounding box center [703, 446] width 1074 height 893
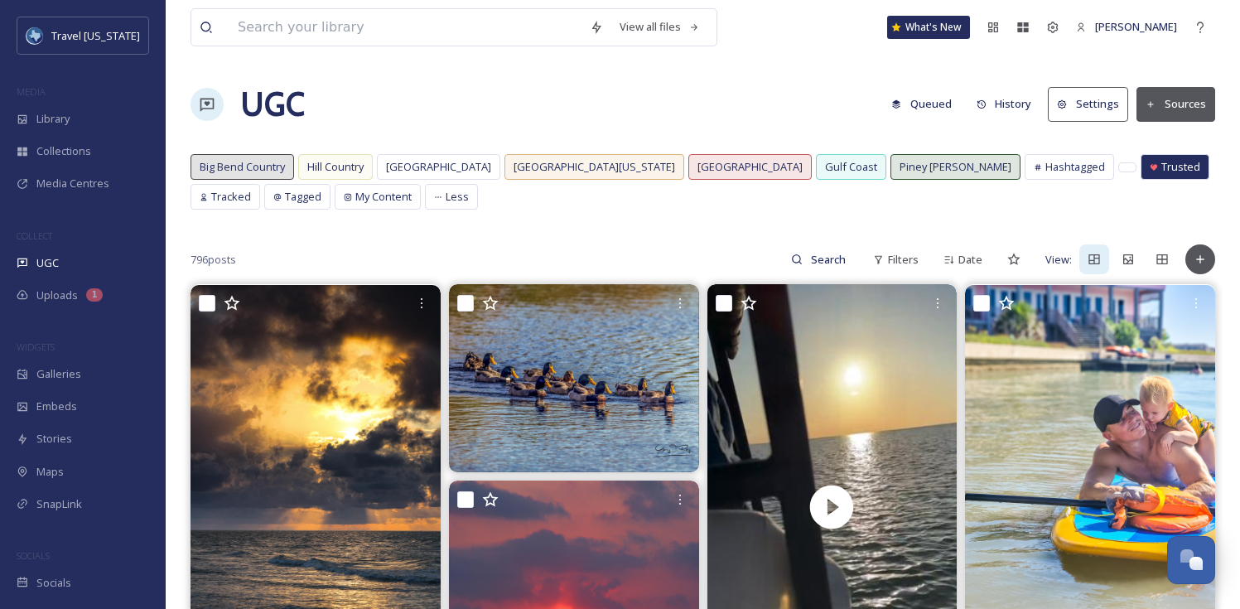
click at [763, 258] on div "796 posts Filters Date View:" at bounding box center [702, 259] width 1024 height 33
click at [420, 170] on span "[GEOGRAPHIC_DATA]" at bounding box center [438, 167] width 105 height 16
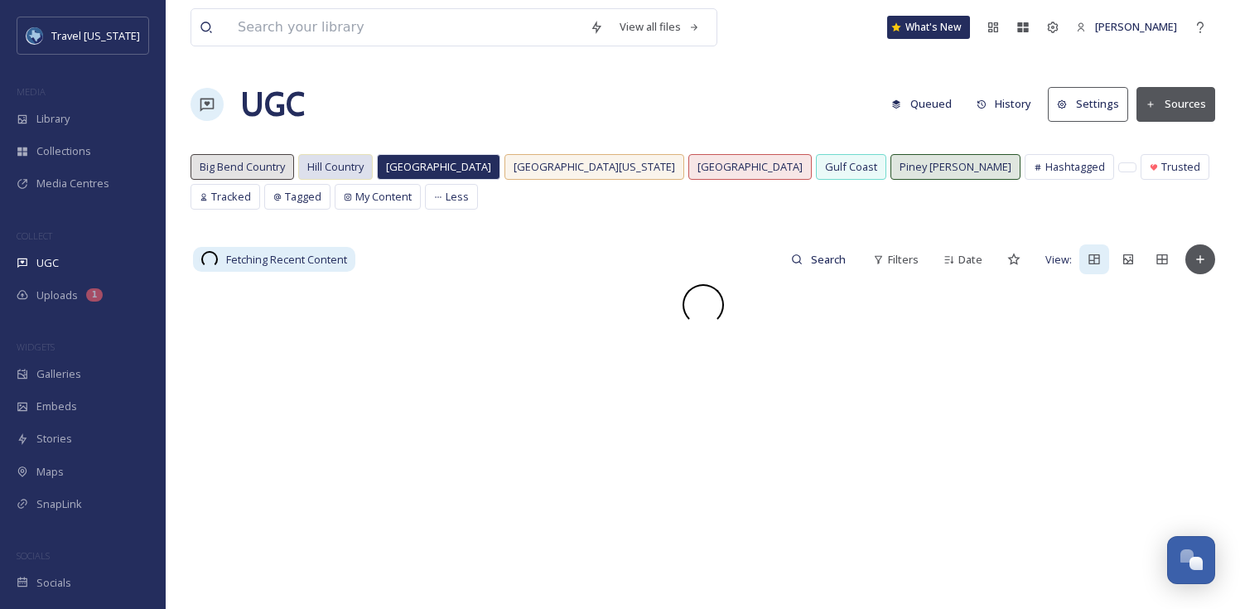
click at [334, 175] on div "Hill Country" at bounding box center [335, 167] width 73 height 24
click at [498, 228] on div "View all files What's New Kelsey Chatbot UGC Queued History Settings Sources [G…" at bounding box center [703, 446] width 1074 height 893
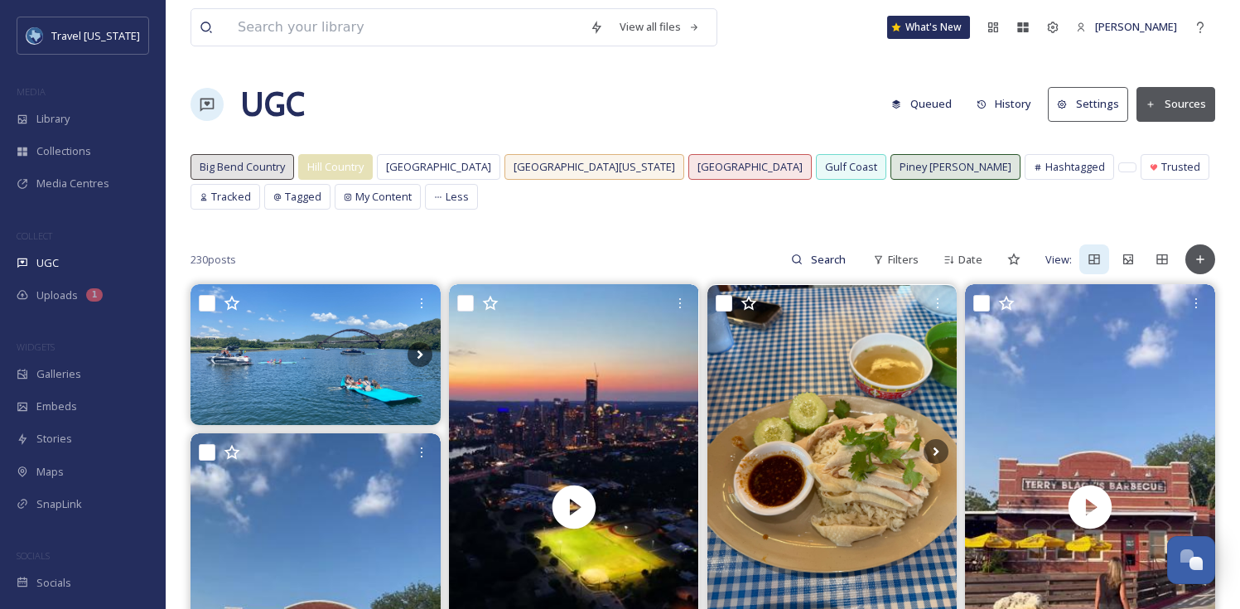
click at [1089, 199] on div "[GEOGRAPHIC_DATA] [GEOGRAPHIC_DATA][US_STATE] [GEOGRAPHIC_DATA] [GEOGRAPHIC_DAT…" at bounding box center [702, 186] width 1024 height 64
click at [1119, 168] on div at bounding box center [1127, 167] width 17 height 8
click at [1041, 206] on div "[GEOGRAPHIC_DATA] [GEOGRAPHIC_DATA][US_STATE] [GEOGRAPHIC_DATA] [GEOGRAPHIC_DAT…" at bounding box center [702, 186] width 1024 height 64
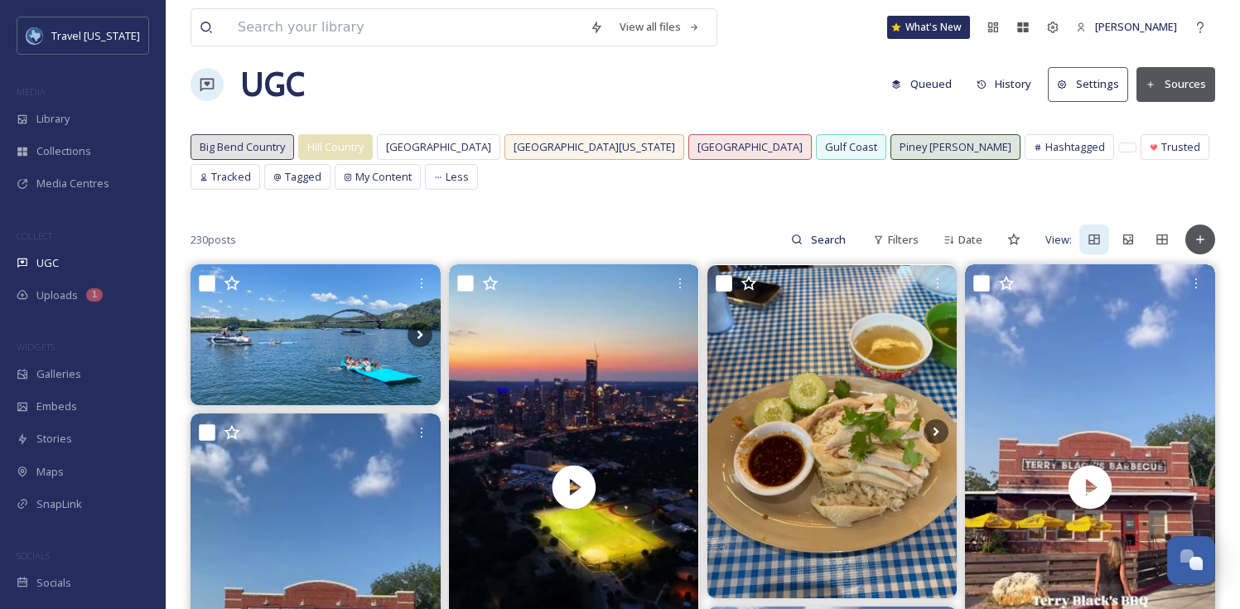
scroll to position [24, 0]
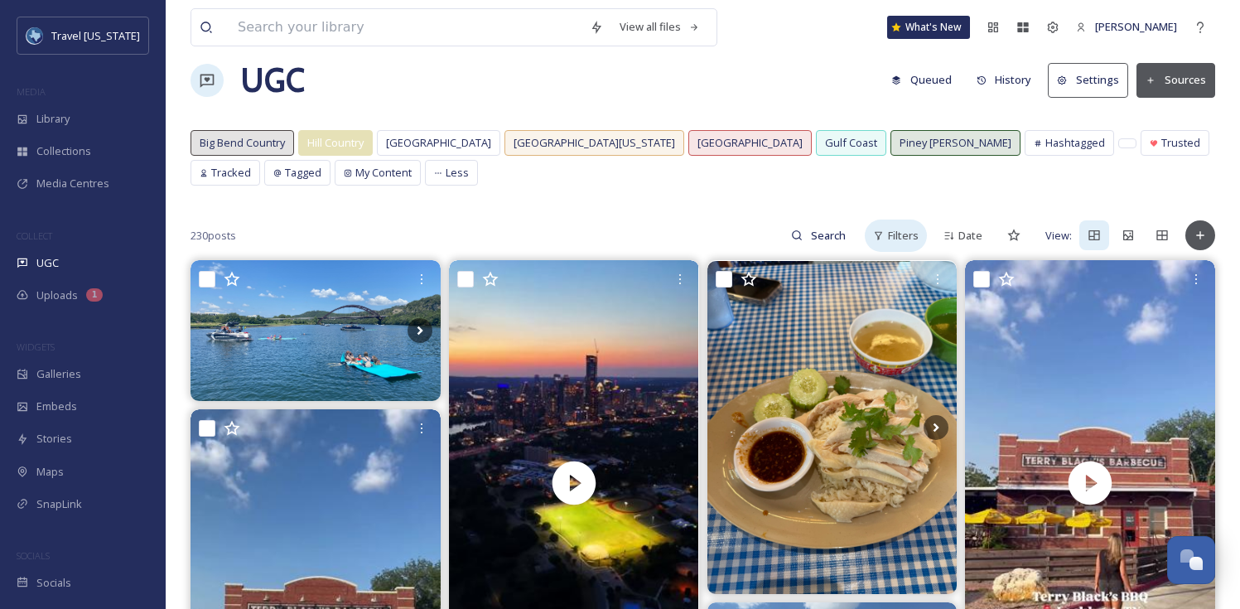
click at [893, 220] on div "Filters" at bounding box center [896, 235] width 62 height 32
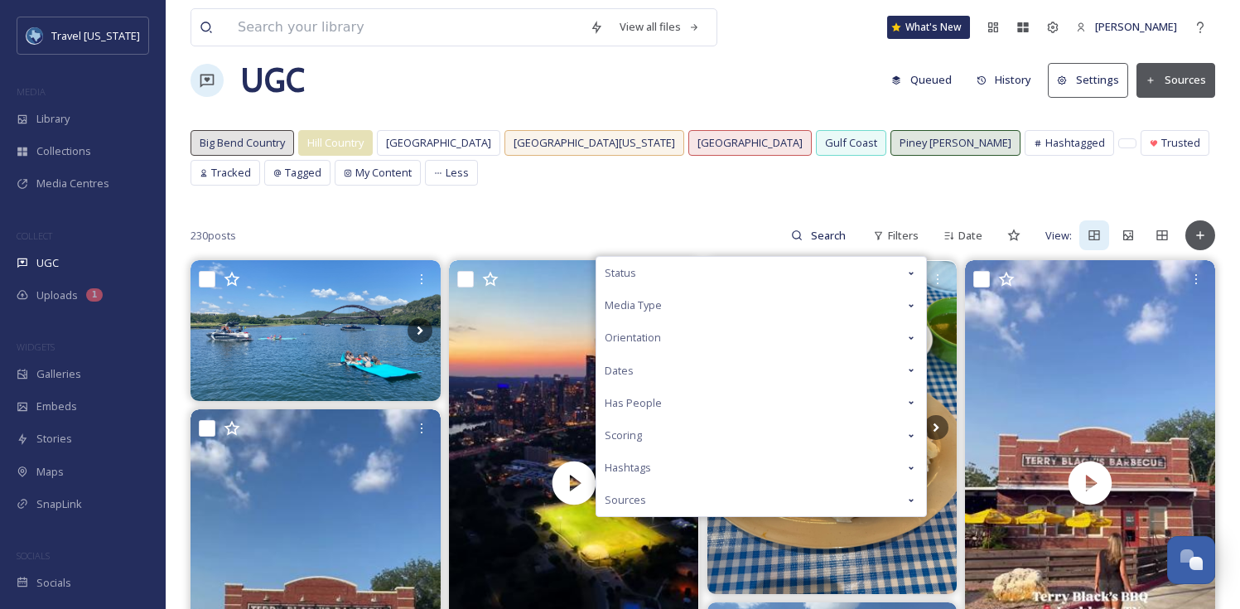
click at [913, 436] on icon at bounding box center [910, 435] width 13 height 13
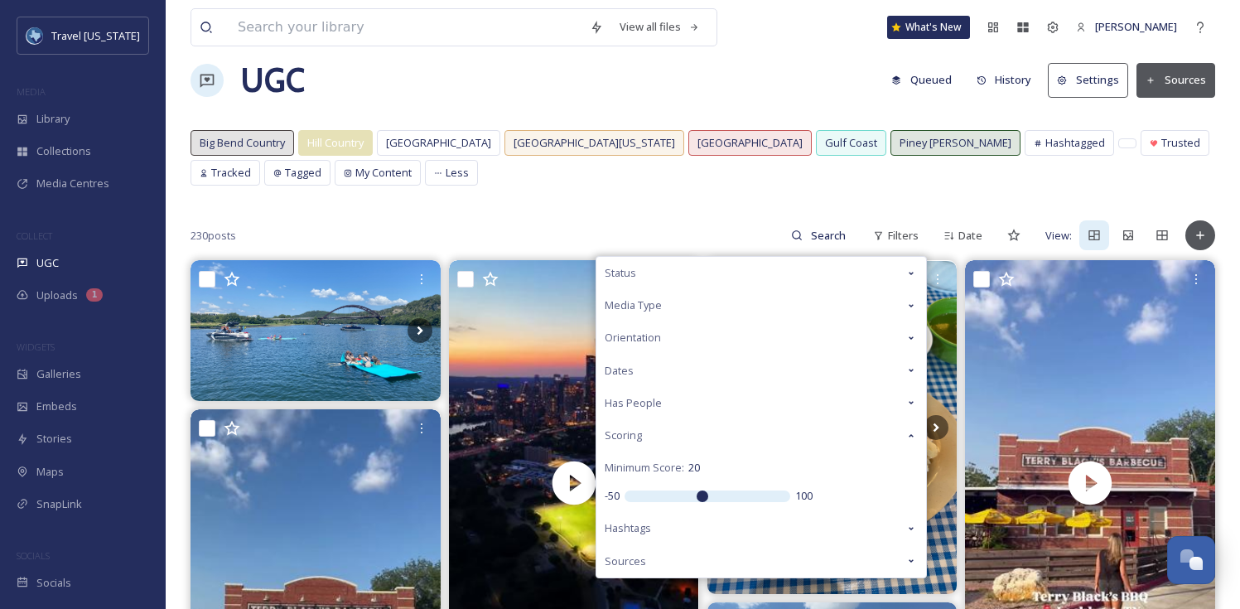
click at [911, 443] on div "Scoring" at bounding box center [761, 435] width 330 height 32
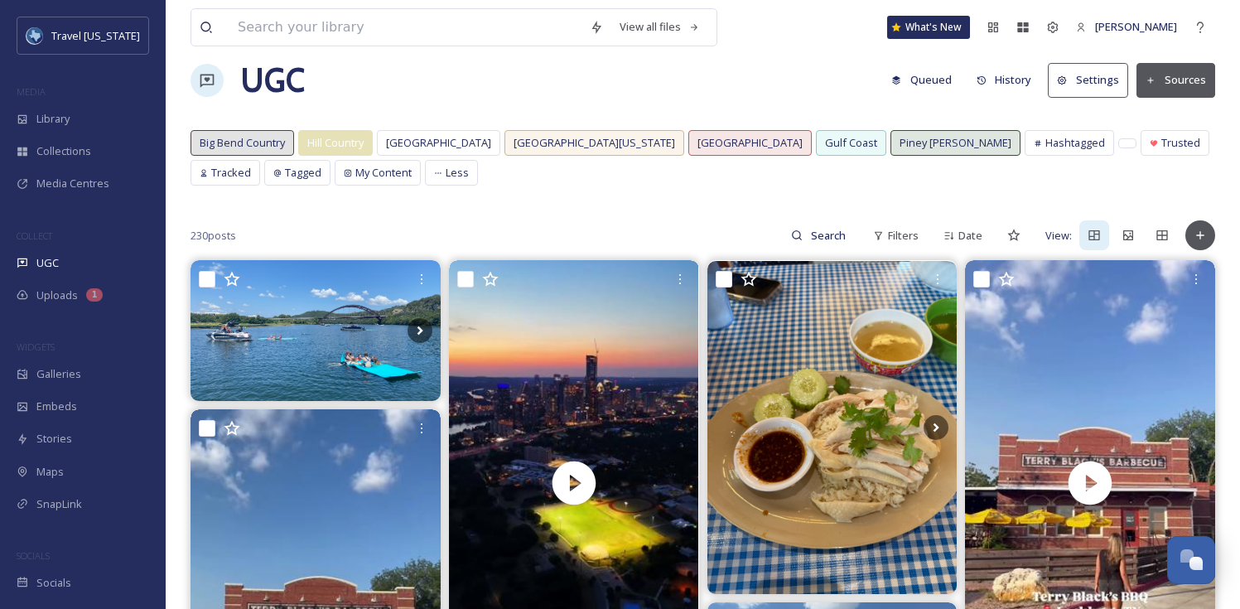
click at [745, 219] on div "230 posts Filters Date View:" at bounding box center [702, 235] width 1024 height 33
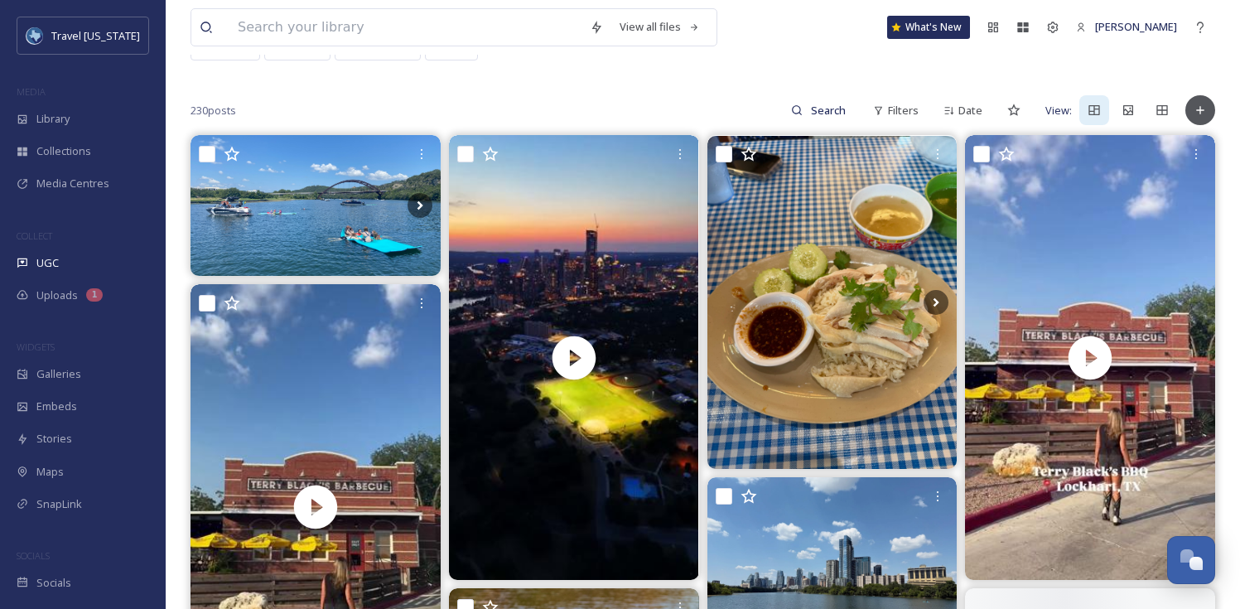
scroll to position [271, 0]
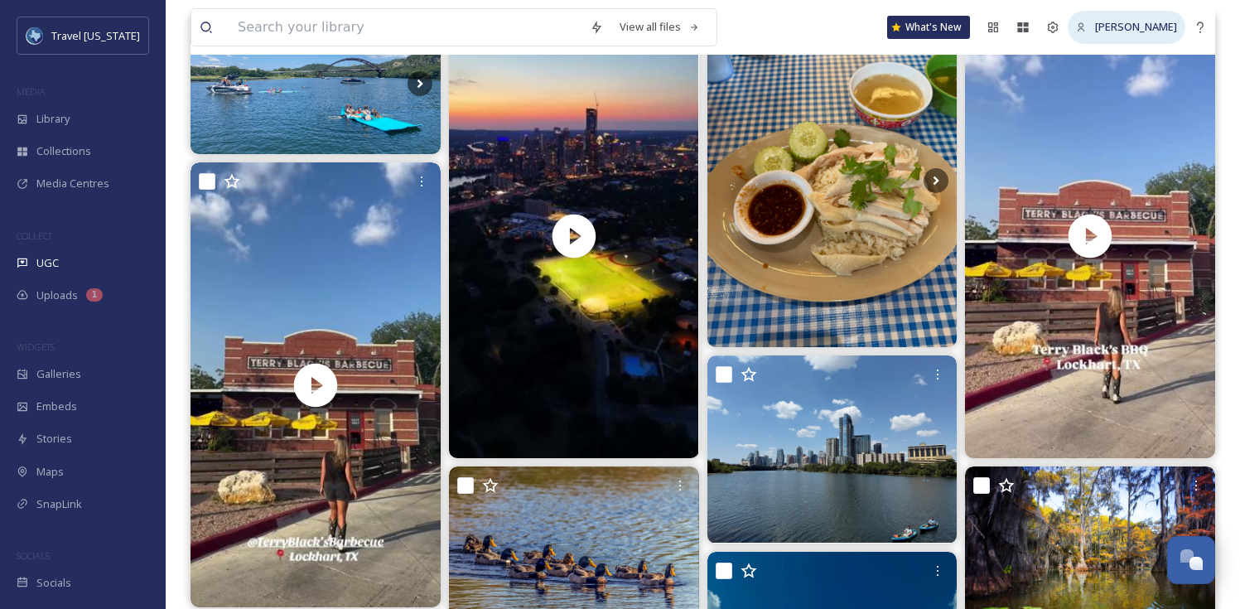
click at [1164, 24] on span "[PERSON_NAME]" at bounding box center [1136, 26] width 82 height 15
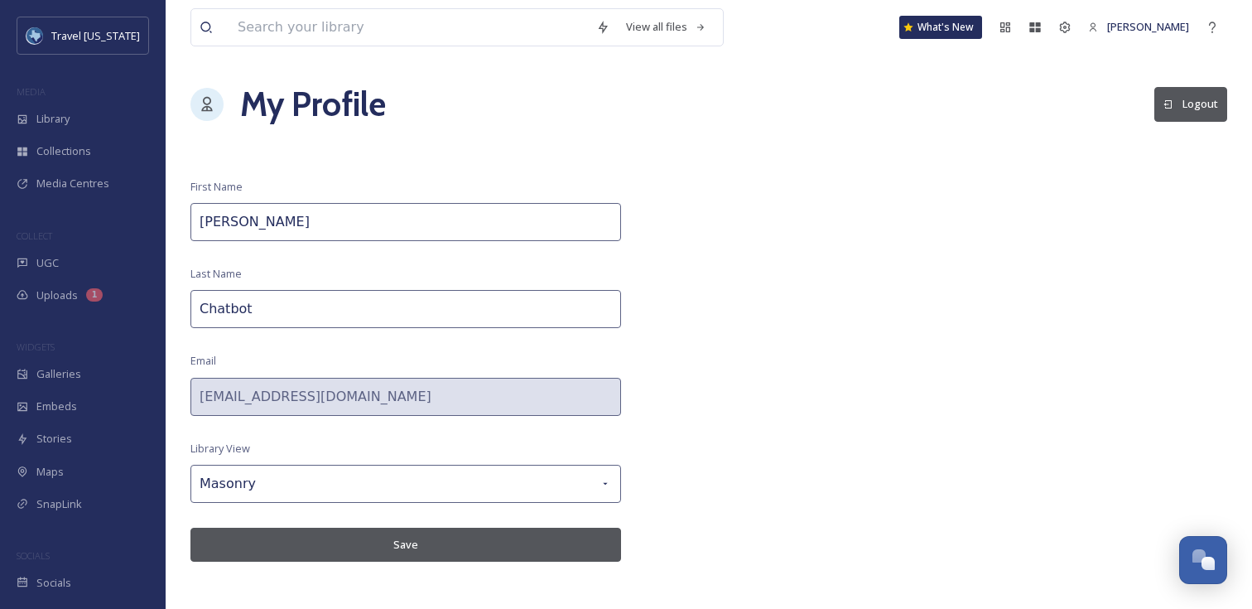
click at [263, 307] on input "Chatbot" at bounding box center [405, 309] width 431 height 38
click at [228, 311] on input "Chatbot" at bounding box center [405, 309] width 431 height 38
type input "[PERSON_NAME]"
click at [422, 540] on button "Save" at bounding box center [405, 545] width 431 height 34
click at [97, 116] on div "Library" at bounding box center [83, 119] width 166 height 32
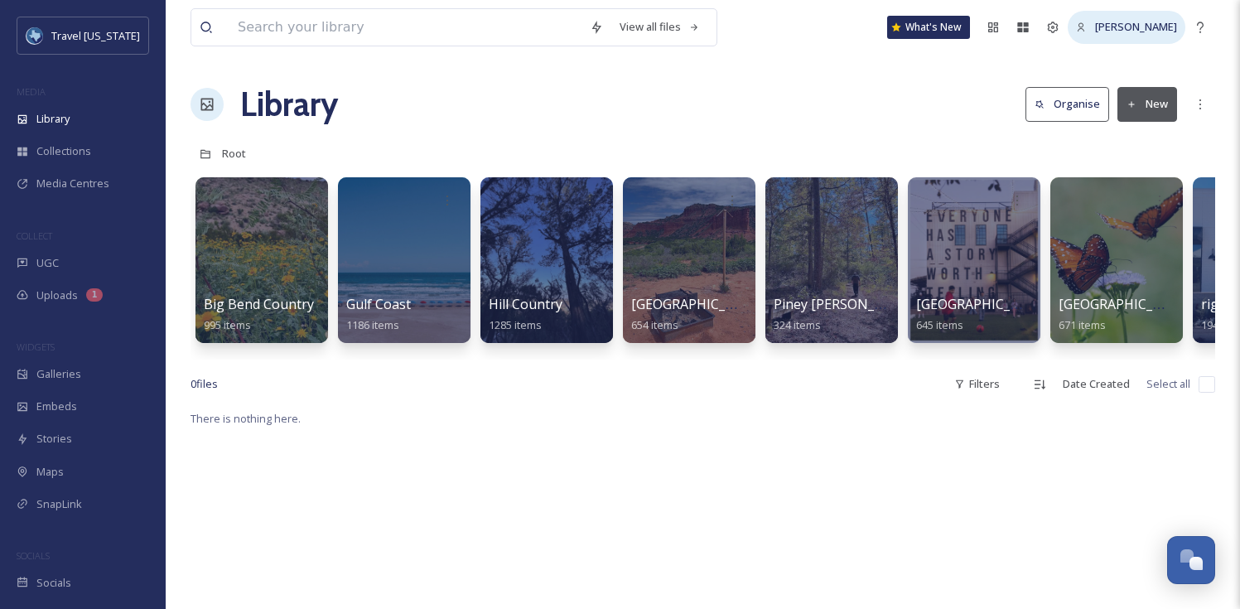
click at [1125, 31] on span "[PERSON_NAME]" at bounding box center [1136, 26] width 82 height 15
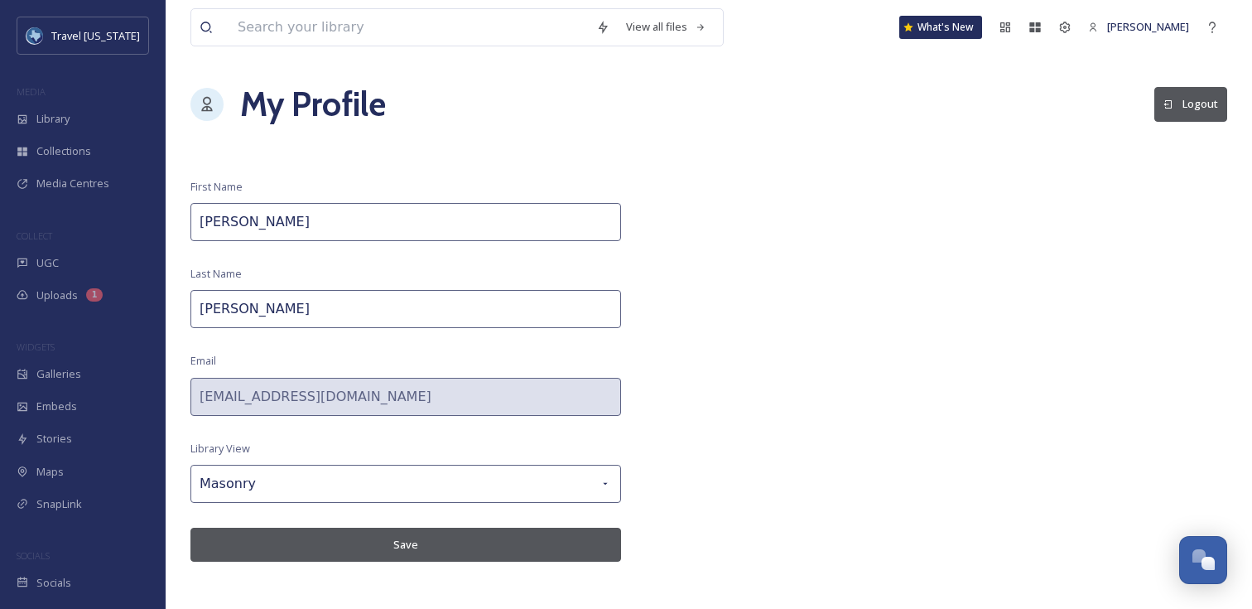
click at [889, 292] on div "View all files What's New [PERSON_NAME] My Profile Logout First Name [PERSON_NA…" at bounding box center [709, 304] width 1086 height 609
click at [86, 294] on div "1" at bounding box center [94, 294] width 17 height 13
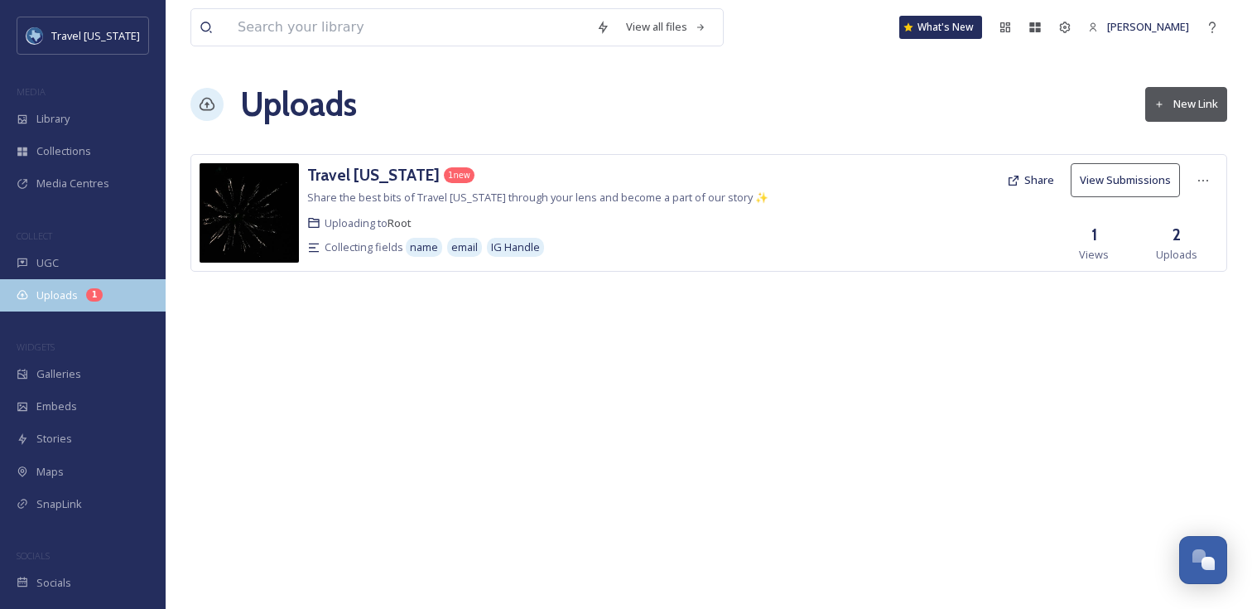
click at [49, 286] on div "Uploads 1" at bounding box center [83, 295] width 166 height 32
